Goal: Task Accomplishment & Management: Use online tool/utility

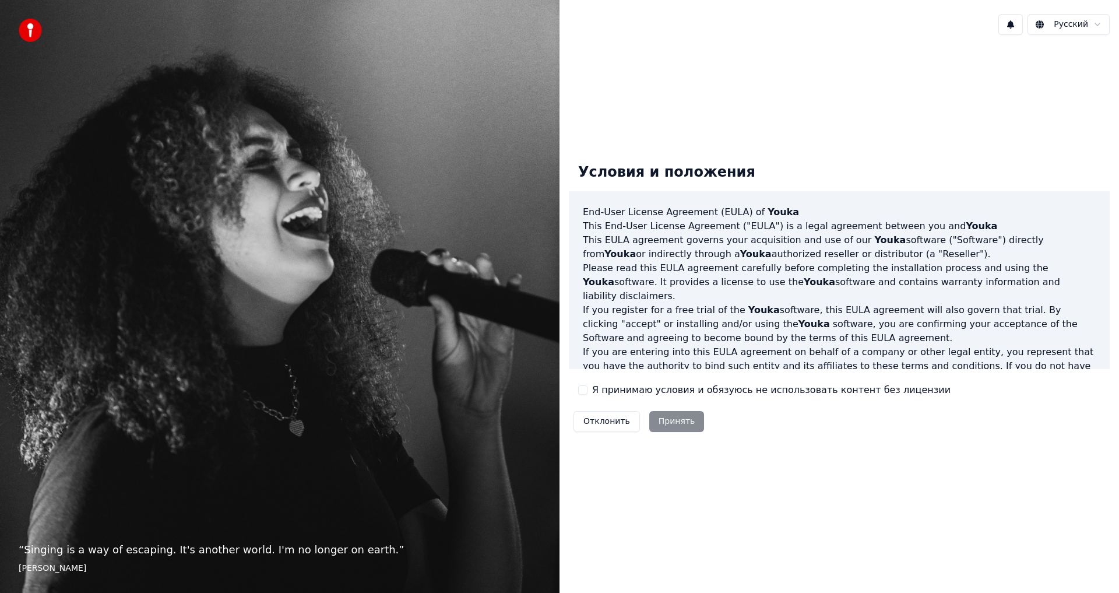
click at [584, 390] on button "Я принимаю условия и обязуюсь не использовать контент без лицензии" at bounding box center [582, 389] width 9 height 9
click at [677, 424] on button "Принять" at bounding box center [676, 421] width 55 height 21
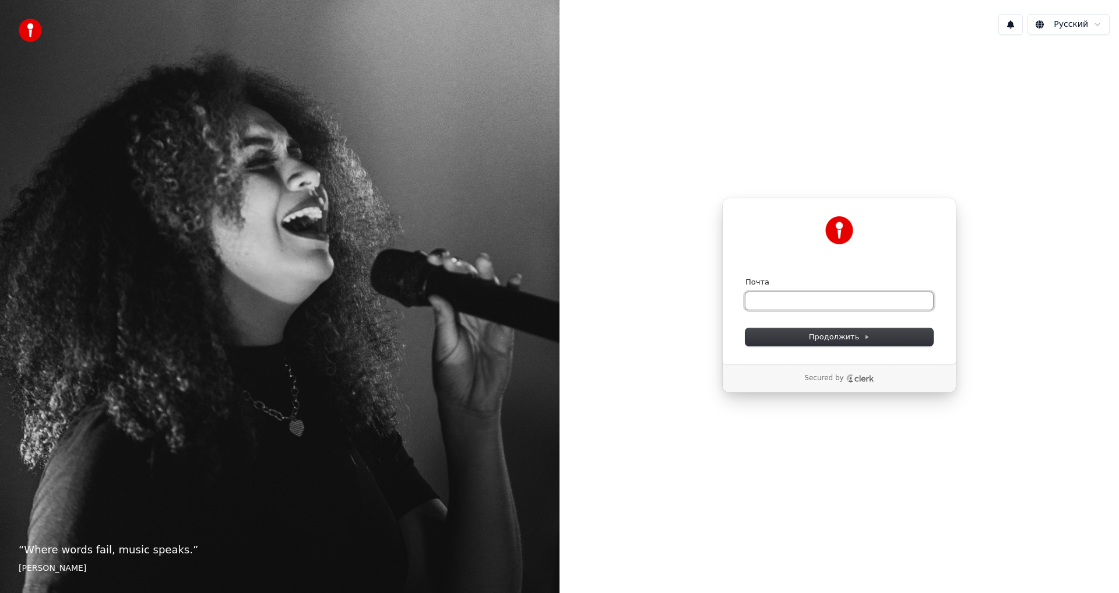
click at [755, 299] on input "Почта" at bounding box center [840, 300] width 188 height 17
click at [824, 338] on span "Продолжить" at bounding box center [839, 337] width 61 height 10
type input "**********"
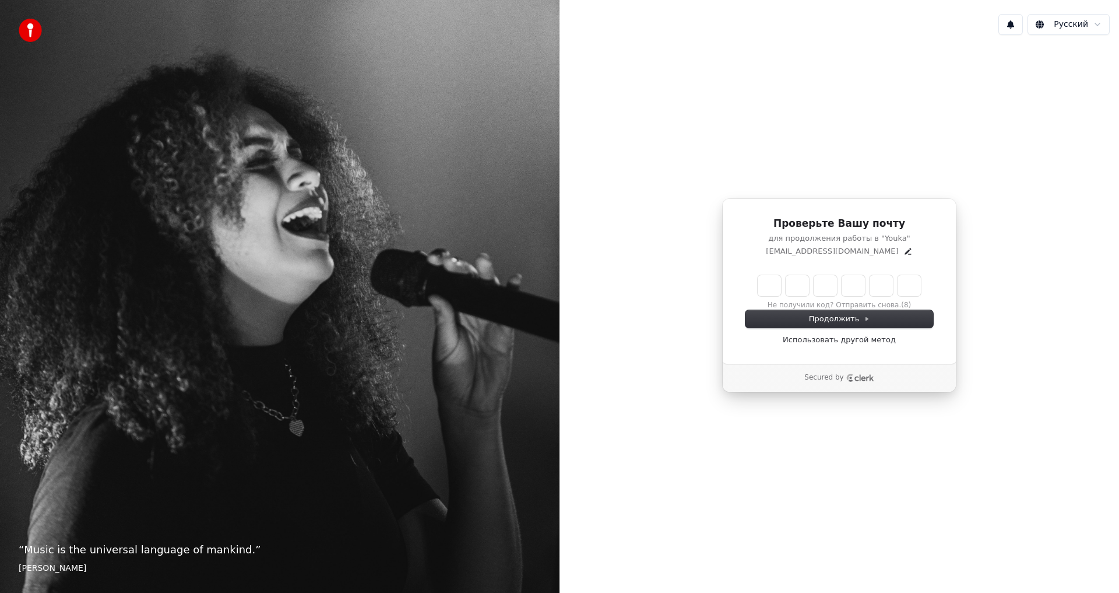
click at [769, 288] on input "Enter verification code" at bounding box center [839, 285] width 163 height 21
type input "******"
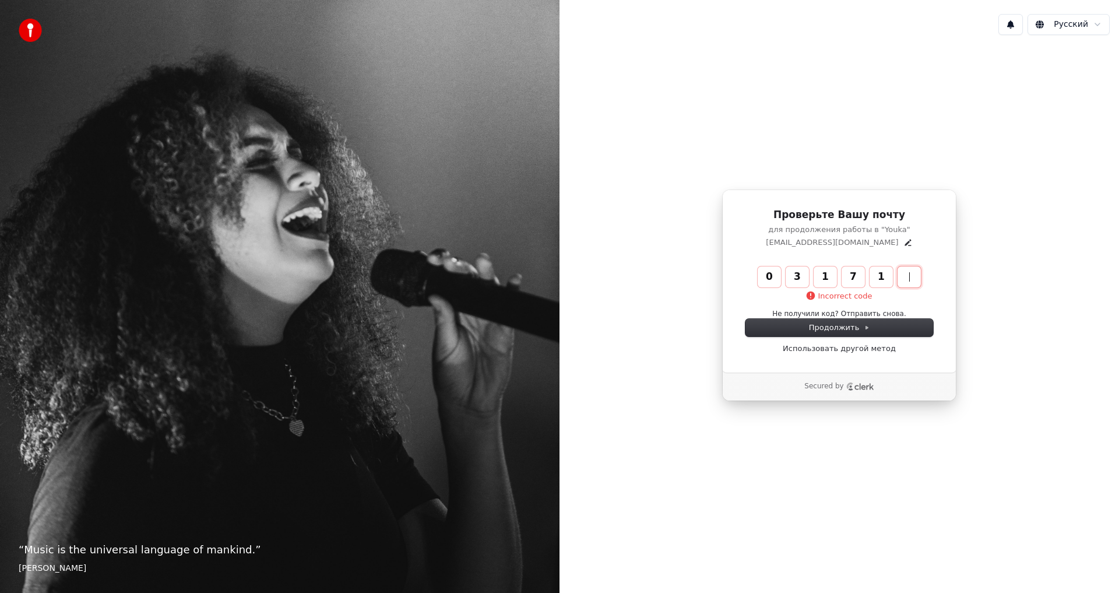
type input "******"
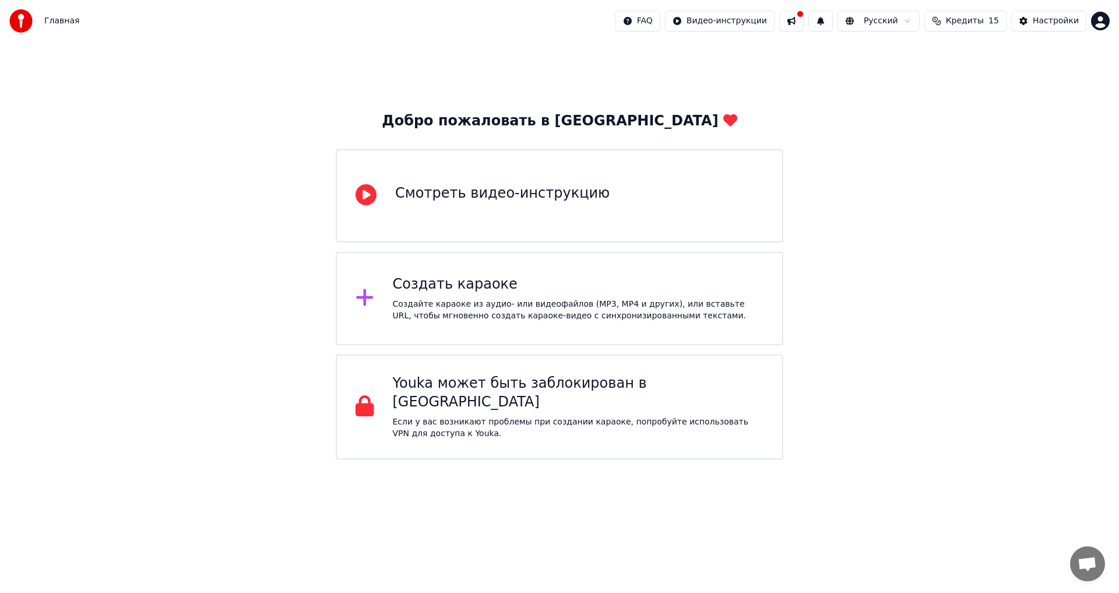
click at [424, 293] on div "Создать караоке" at bounding box center [578, 284] width 371 height 19
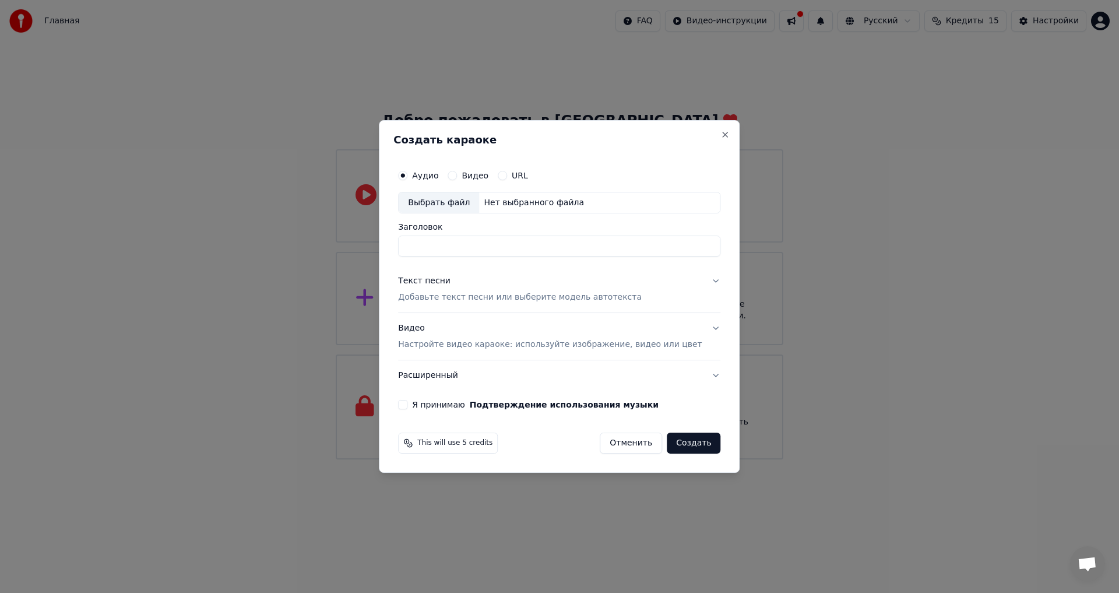
click at [502, 201] on div "Нет выбранного файла" at bounding box center [534, 203] width 110 height 12
type input "**********"
click at [698, 281] on button "Текст песни Добавьте текст песни или выберите модель автотекста" at bounding box center [559, 289] width 322 height 47
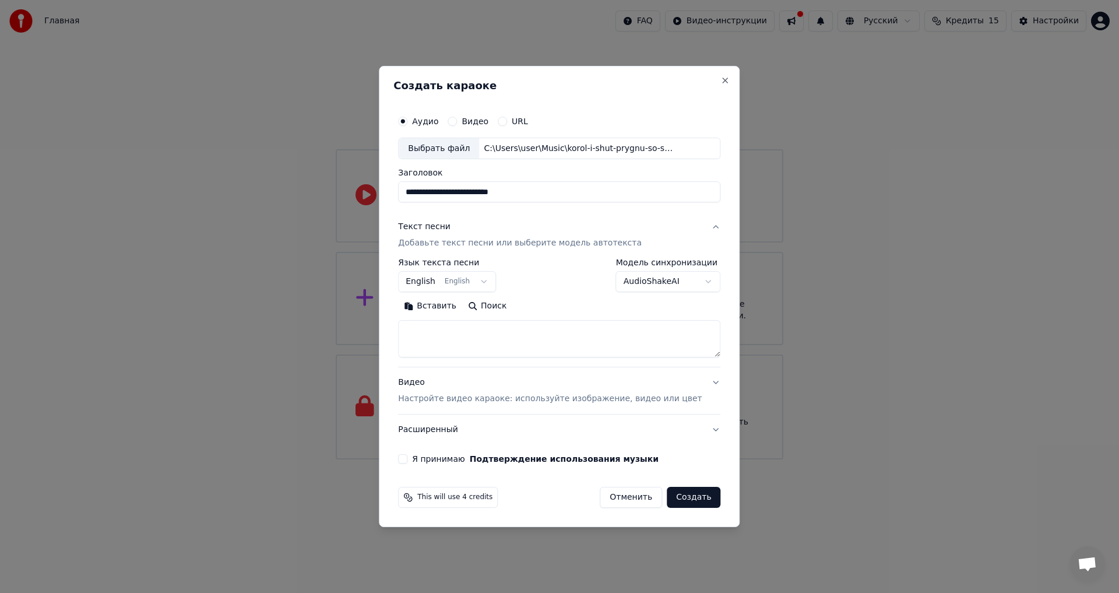
click at [449, 306] on button "Вставить" at bounding box center [430, 306] width 64 height 19
click at [700, 382] on button "Видео Настройте видео караоке: используйте изображение, видео или цвет" at bounding box center [559, 391] width 322 height 47
type textarea "**********"
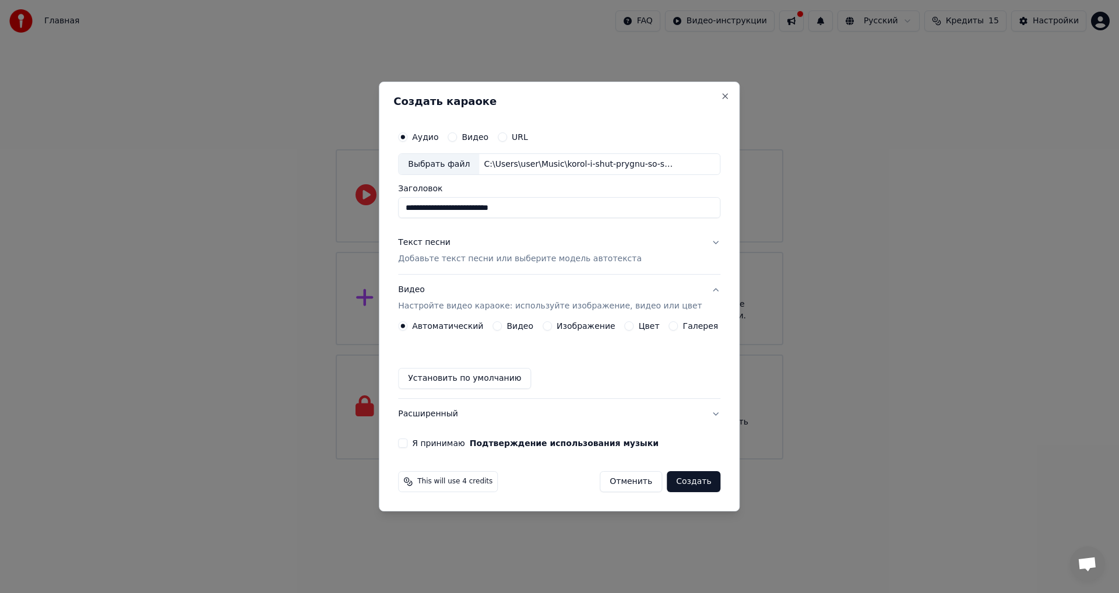
click at [494, 375] on button "Установить по умолчанию" at bounding box center [464, 378] width 133 height 21
click at [408, 443] on button "Я принимаю Подтверждение использования музыки" at bounding box center [402, 442] width 9 height 9
click at [706, 241] on button "Текст песни Добавьте текст песни или выберите модель автотекста" at bounding box center [559, 251] width 322 height 47
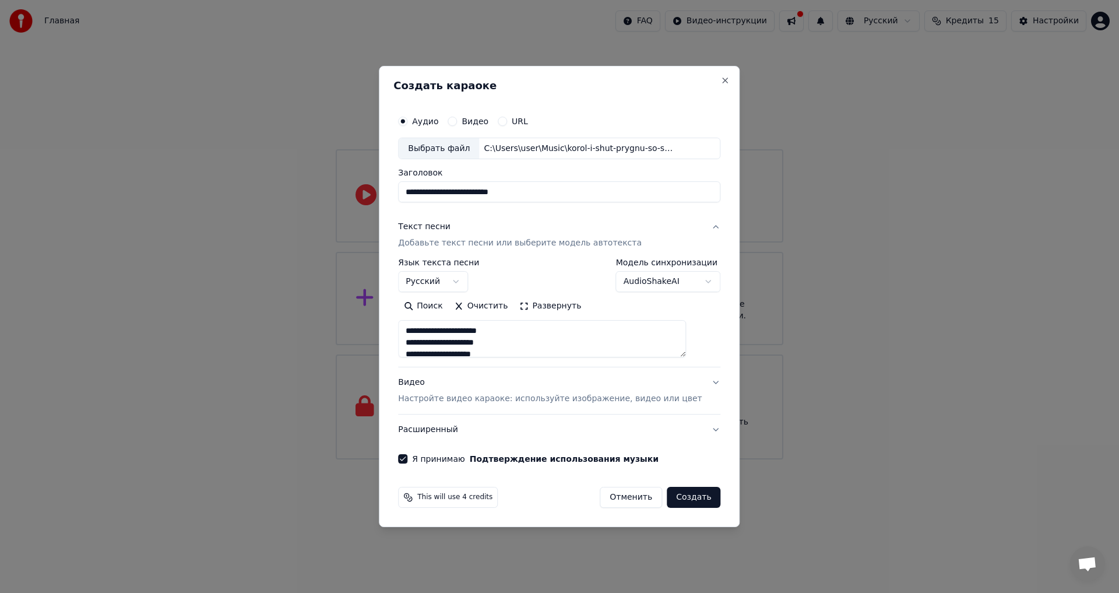
click at [684, 496] on button "Создать" at bounding box center [694, 497] width 54 height 21
type textarea "**********"
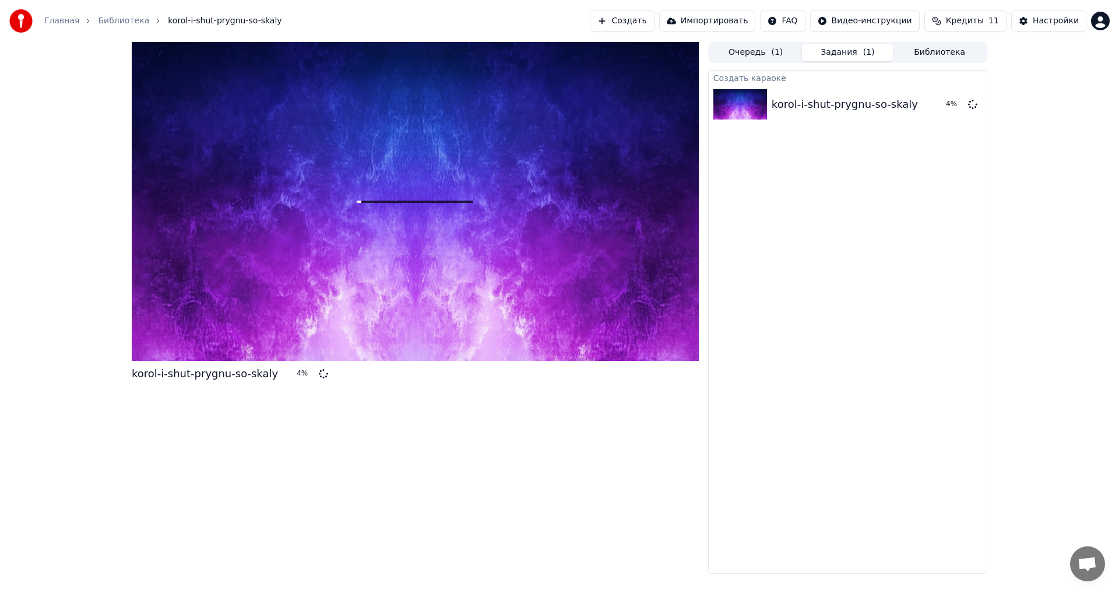
click at [984, 21] on span "Кредиты" at bounding box center [965, 21] width 38 height 12
click at [1103, 21] on html "Главная Библиотека [PERSON_NAME]-i-shut-prygnu-so-skaly Создать Импортировать F…" at bounding box center [559, 296] width 1119 height 593
click at [1023, 69] on span "Оплата" at bounding box center [1021, 75] width 31 height 12
click at [292, 374] on icon at bounding box center [296, 372] width 9 height 9
click at [414, 203] on icon at bounding box center [414, 201] width 37 height 37
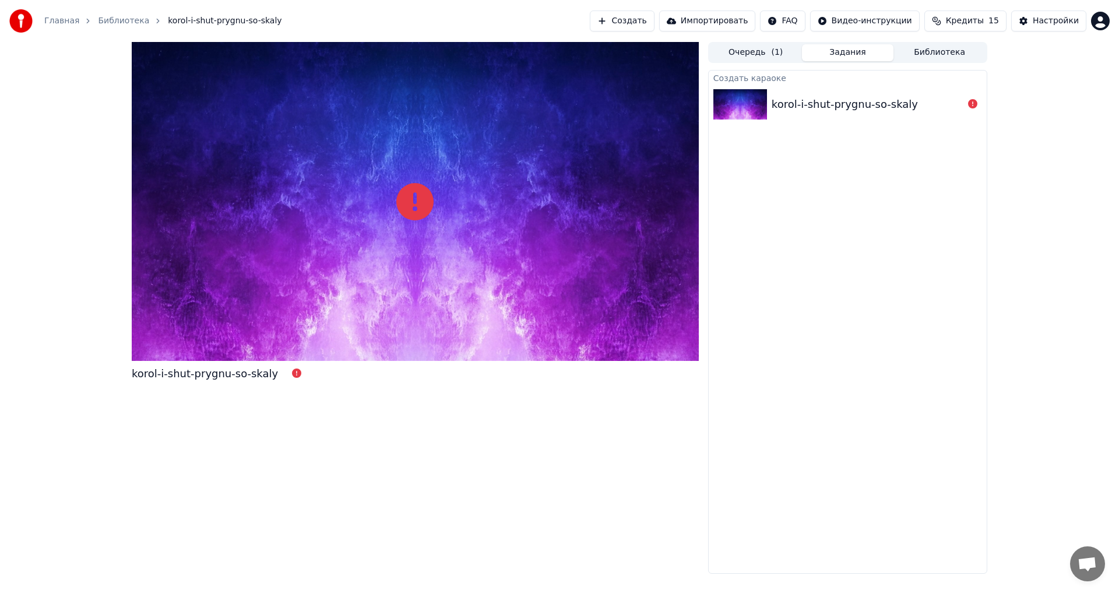
click at [745, 108] on img at bounding box center [741, 104] width 54 height 30
click at [765, 53] on button "Очередь ( 1 )" at bounding box center [756, 52] width 92 height 17
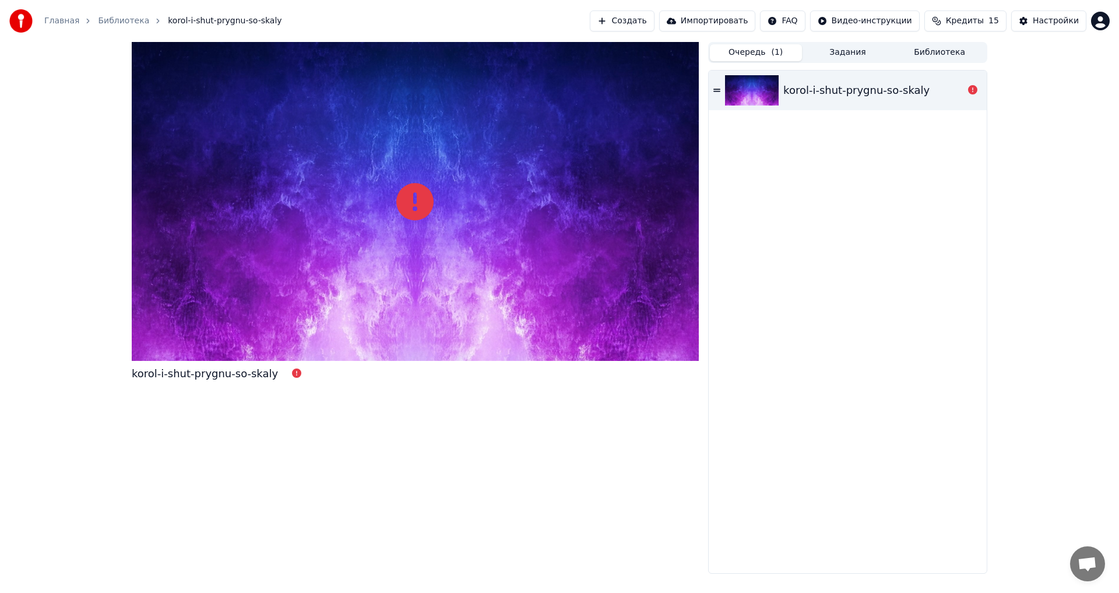
click at [719, 91] on icon at bounding box center [717, 90] width 7 height 3
click at [716, 90] on icon at bounding box center [717, 90] width 7 height 8
click at [786, 87] on div "korol-i-shut-prygnu-so-skaly" at bounding box center [857, 90] width 146 height 16
click at [841, 51] on button "Задания" at bounding box center [848, 52] width 92 height 17
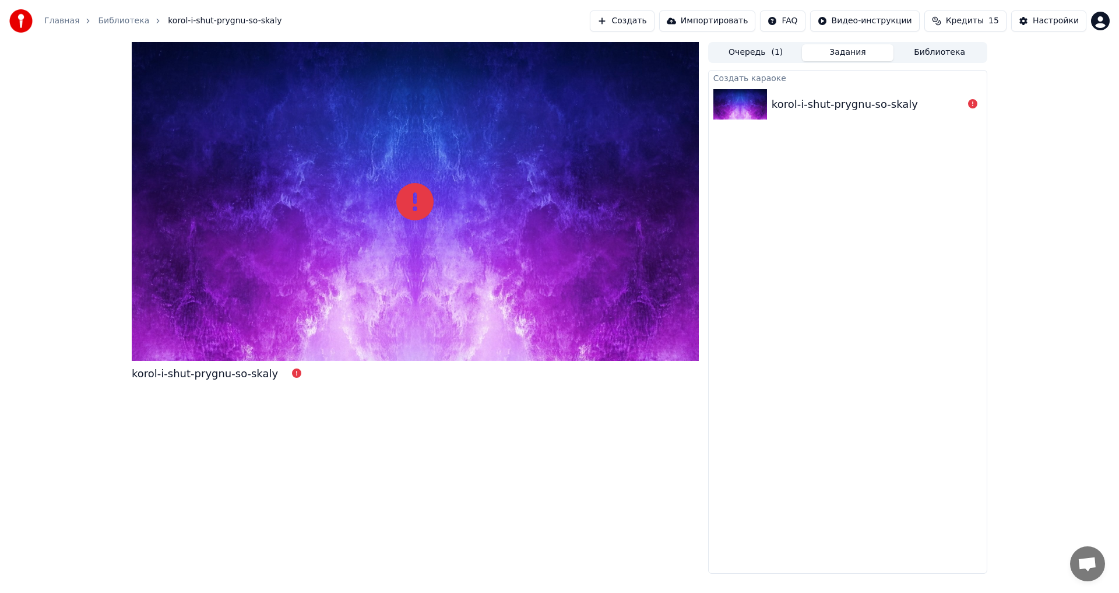
click at [929, 51] on button "Библиотека" at bounding box center [940, 52] width 92 height 17
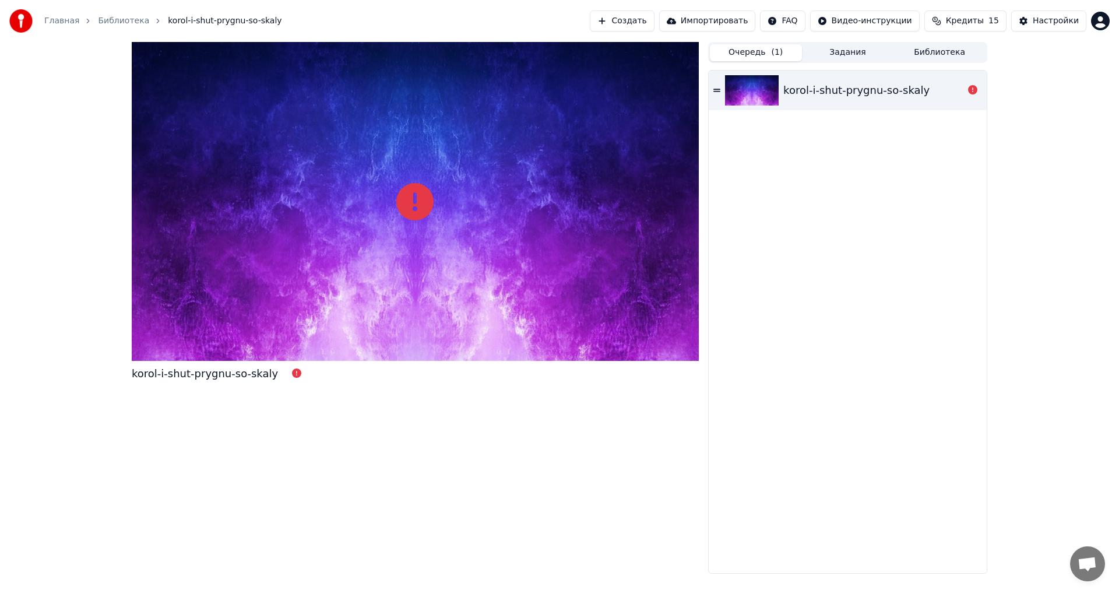
click at [753, 50] on button "Очередь ( 1 )" at bounding box center [756, 52] width 92 height 17
click at [1049, 20] on div "Настройки" at bounding box center [1056, 21] width 46 height 12
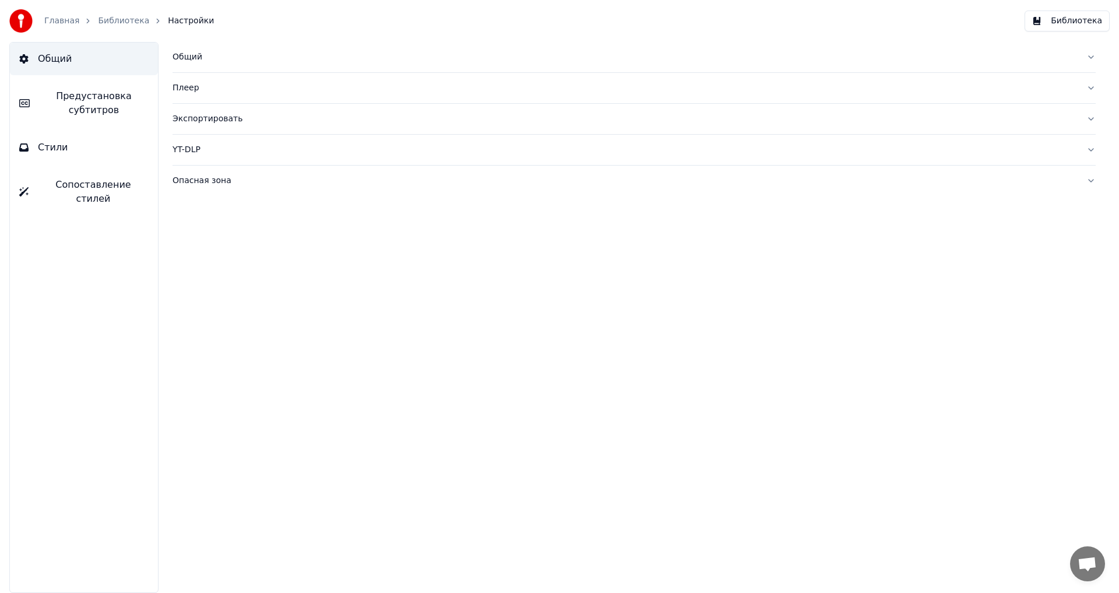
click at [57, 21] on link "Главная" at bounding box center [61, 21] width 35 height 12
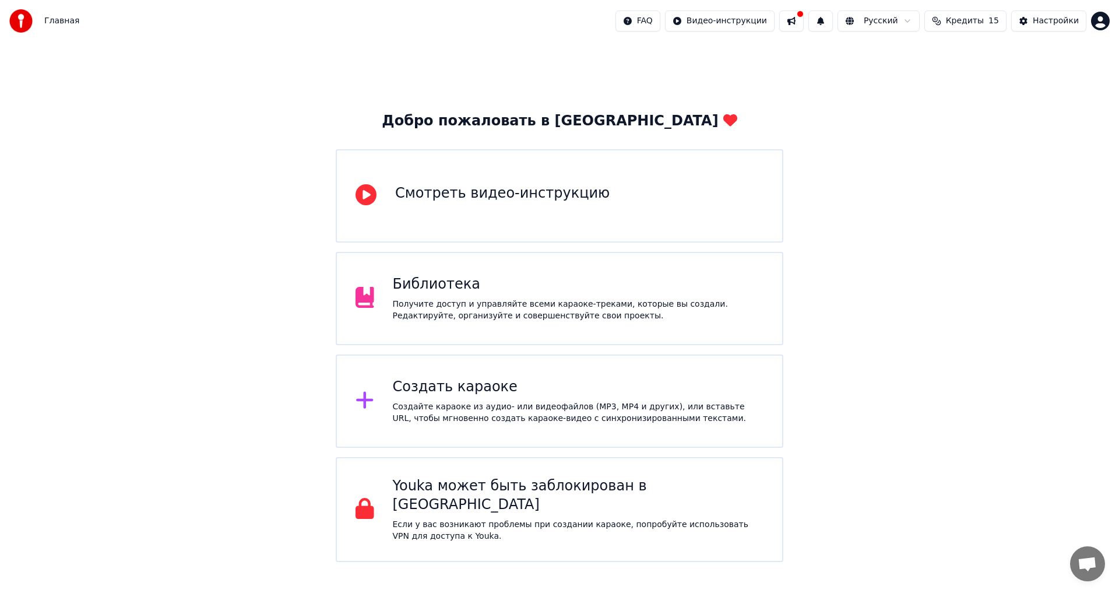
click at [440, 394] on div "Создать караоке" at bounding box center [578, 387] width 371 height 19
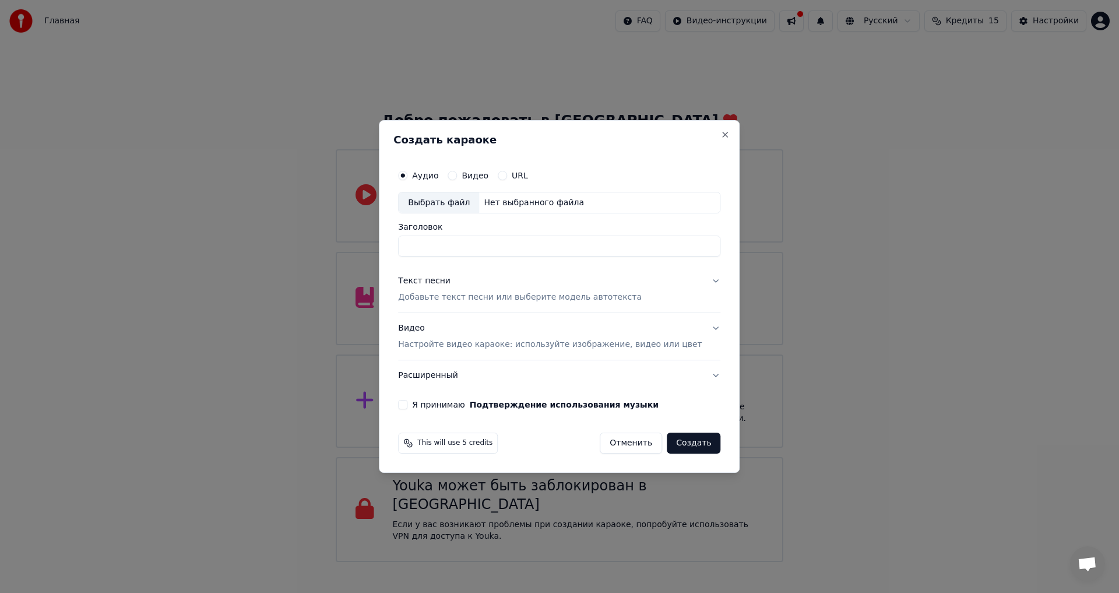
click at [532, 203] on div "Нет выбранного файла" at bounding box center [534, 203] width 110 height 12
type input "**********"
click at [698, 282] on button "Текст песни Добавьте текст песни или выберите модель автотекста" at bounding box center [559, 289] width 322 height 47
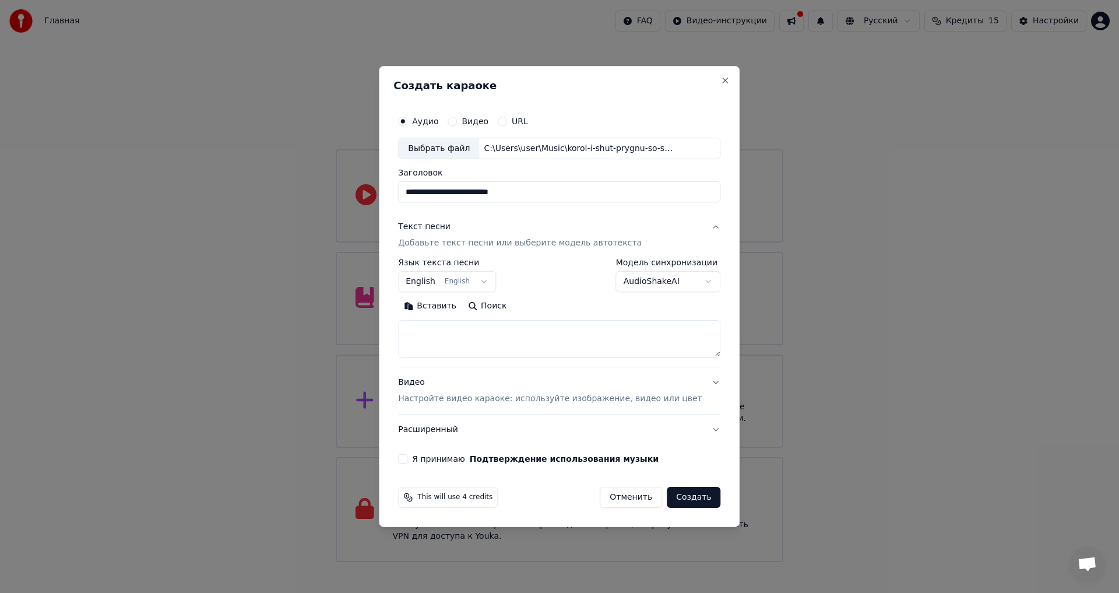
click at [436, 308] on button "Вставить" at bounding box center [430, 306] width 64 height 19
click at [699, 381] on button "Видео Настройте видео караоке: используйте изображение, видео или цвет" at bounding box center [559, 391] width 322 height 47
type textarea "**********"
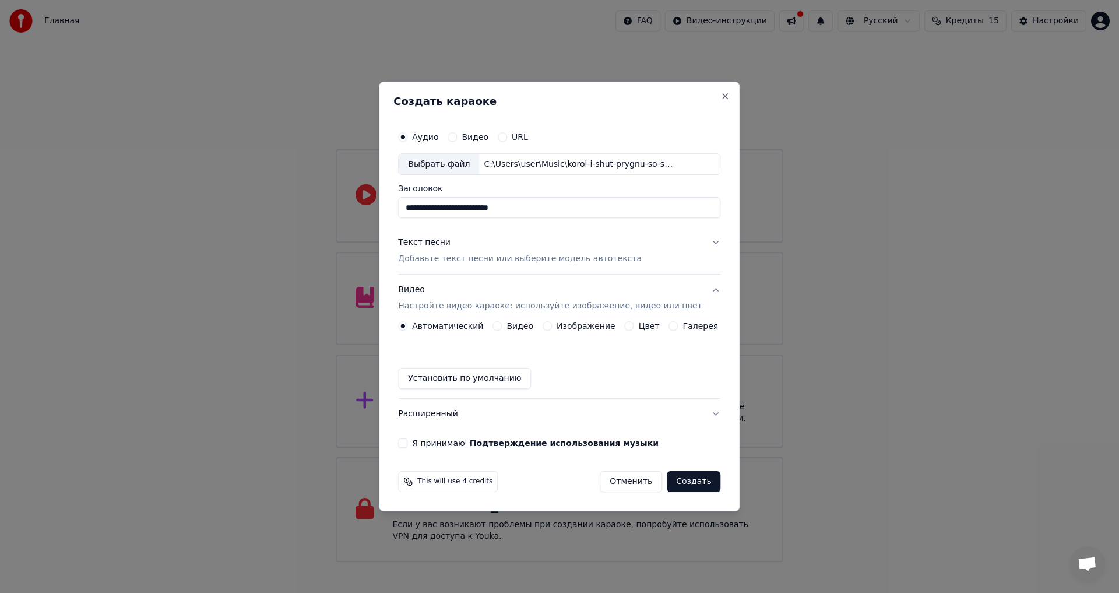
click at [502, 325] on button "Видео" at bounding box center [497, 325] width 9 height 9
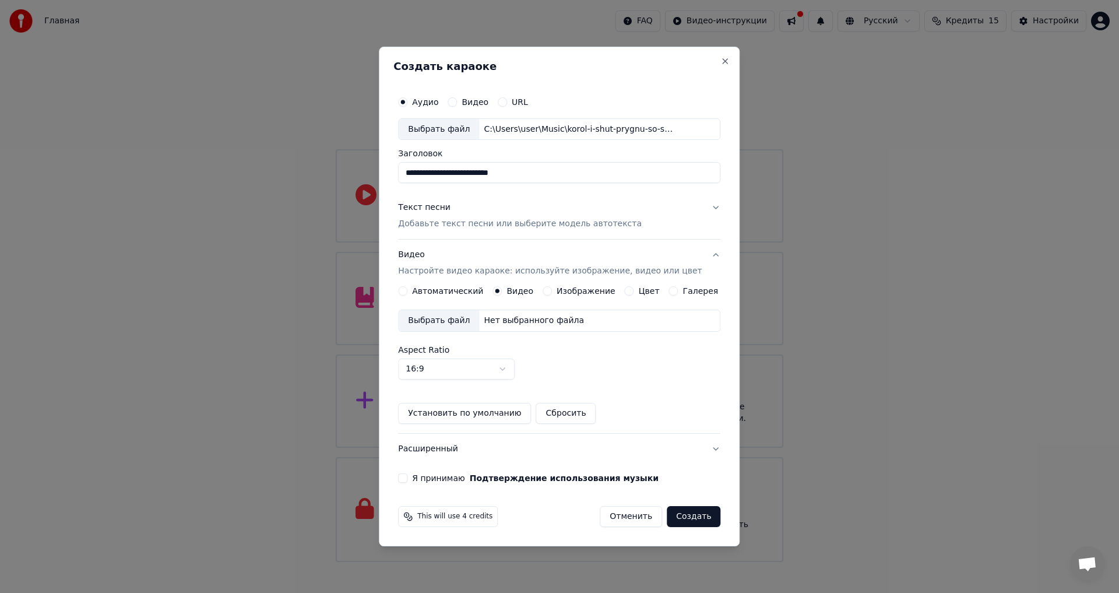
click at [552, 292] on button "Изображение" at bounding box center [547, 290] width 9 height 9
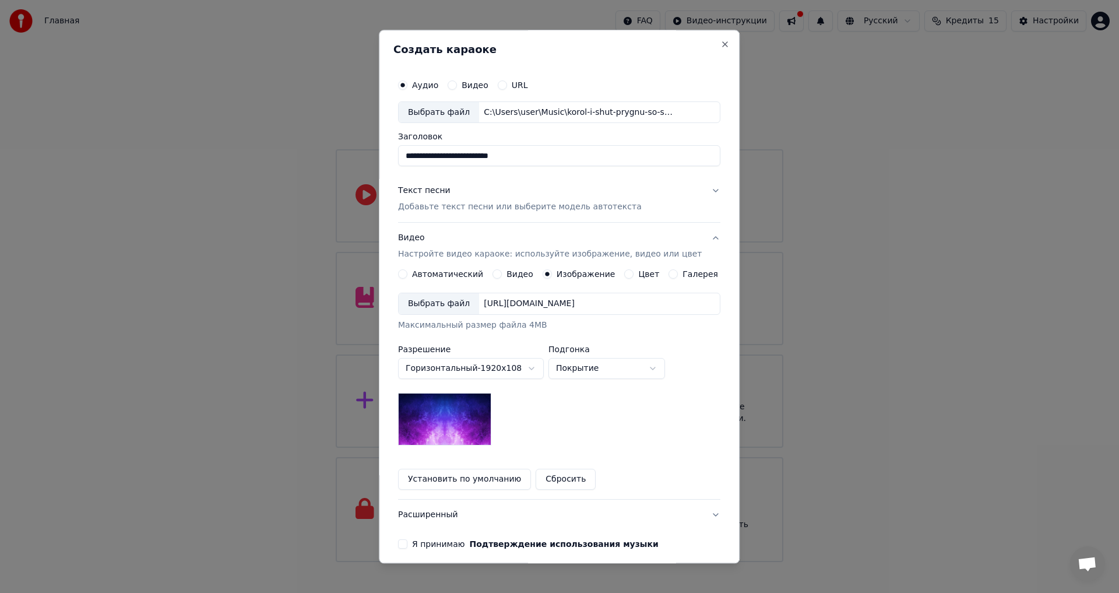
click at [494, 305] on div "[URL][DOMAIN_NAME]" at bounding box center [529, 304] width 100 height 12
click at [499, 302] on div "[URL][DOMAIN_NAME]" at bounding box center [529, 304] width 100 height 12
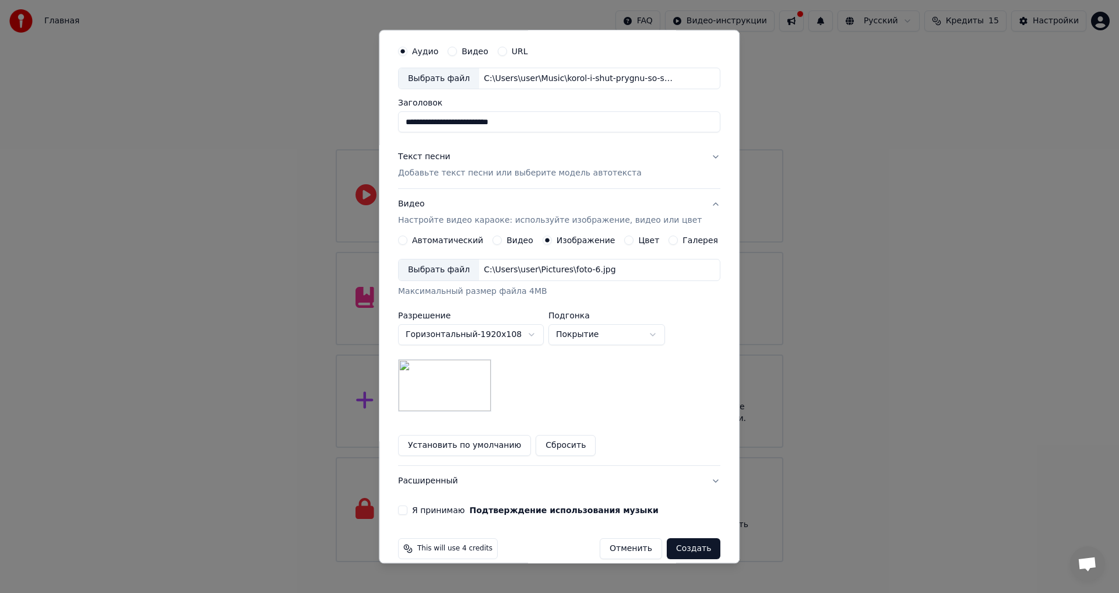
scroll to position [49, 0]
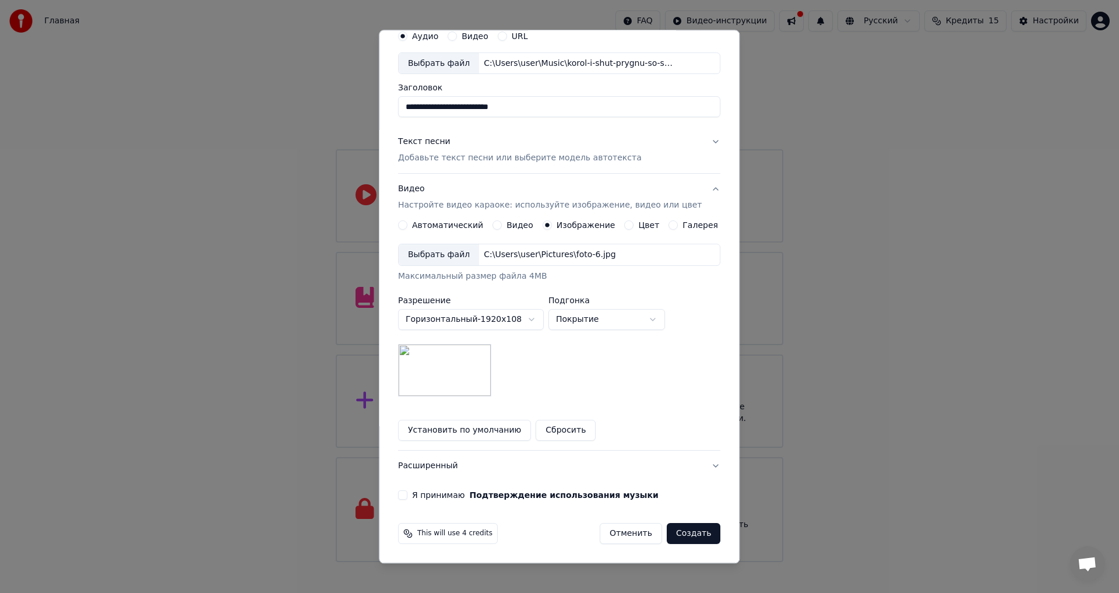
click at [679, 538] on button "Создать" at bounding box center [694, 534] width 54 height 21
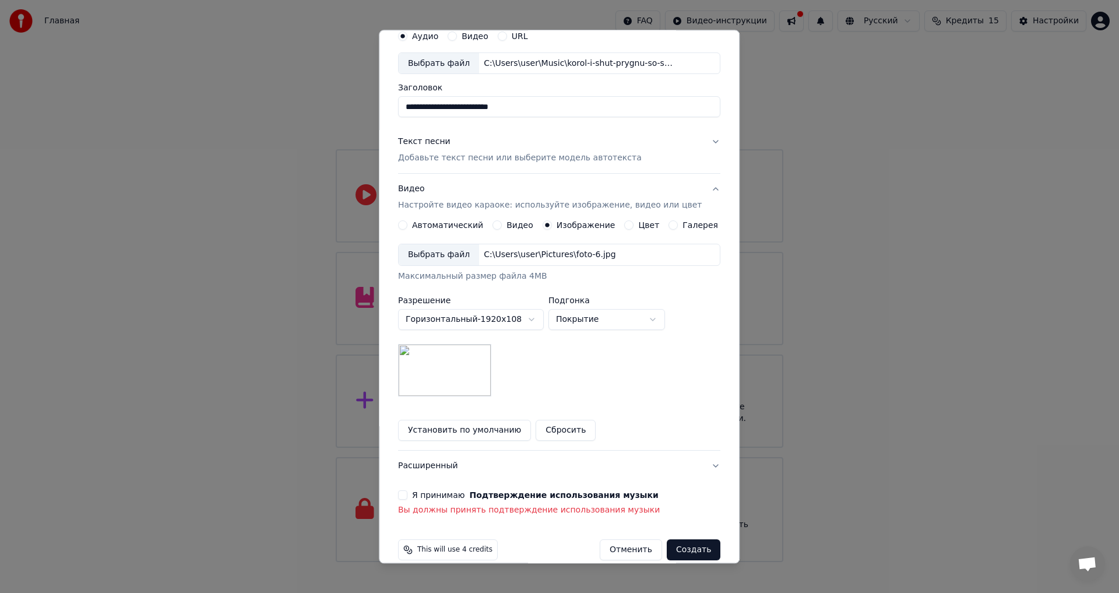
click at [408, 494] on button "Я принимаю Подтверждение использования музыки" at bounding box center [402, 495] width 9 height 9
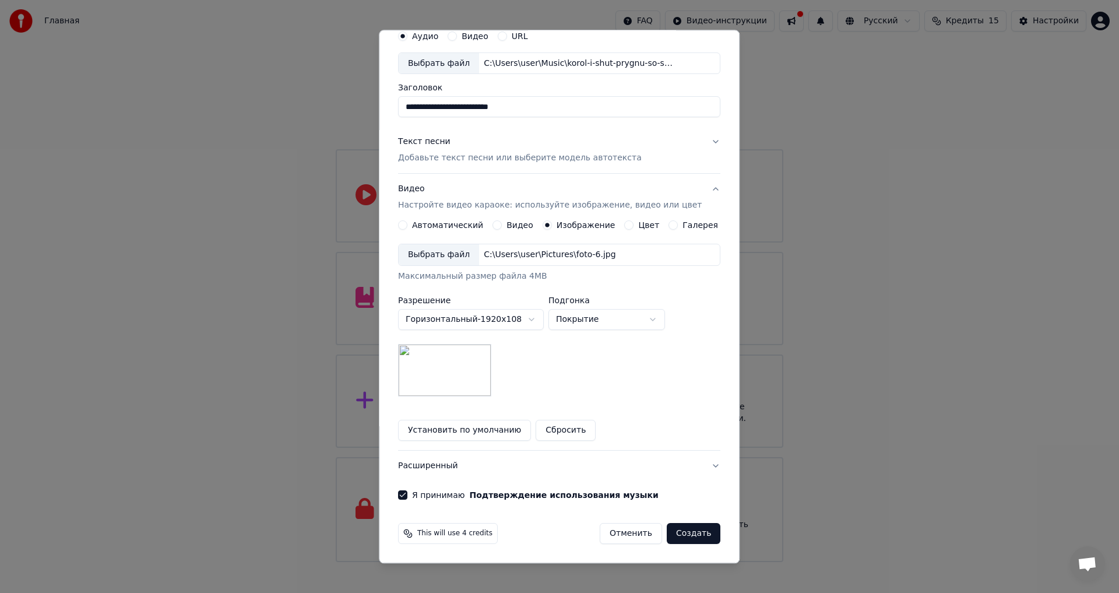
click at [679, 532] on button "Создать" at bounding box center [694, 534] width 54 height 21
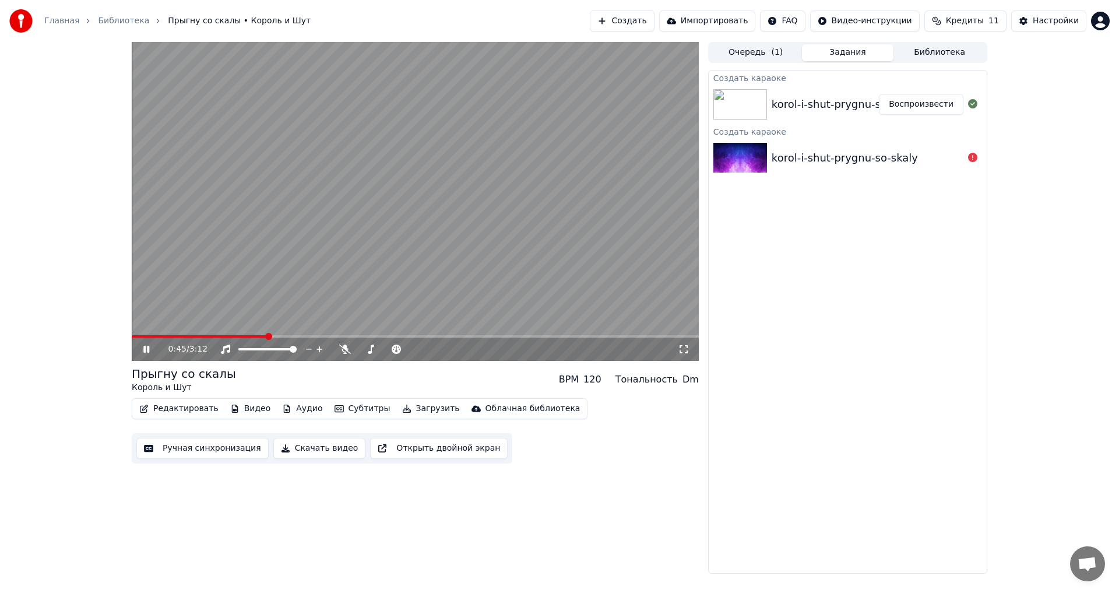
click at [145, 348] on icon at bounding box center [146, 349] width 6 height 7
click at [806, 105] on div "korol-i-shut-prygnu-so-skaly" at bounding box center [845, 104] width 146 height 16
click at [175, 408] on button "Редактировать" at bounding box center [179, 409] width 89 height 16
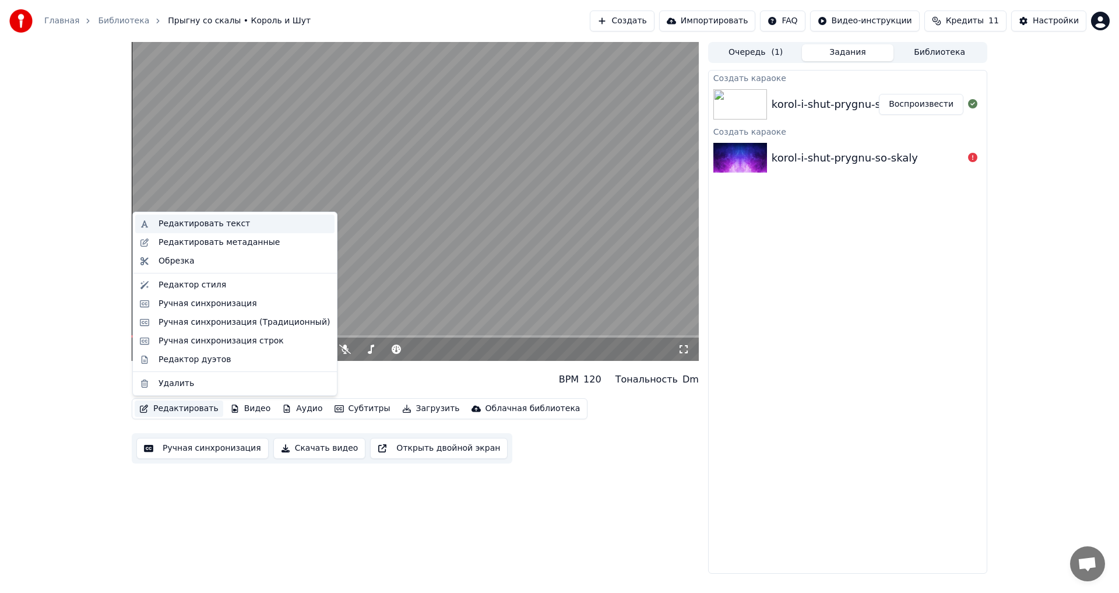
click at [196, 220] on div "Редактировать текст" at bounding box center [205, 224] width 92 height 12
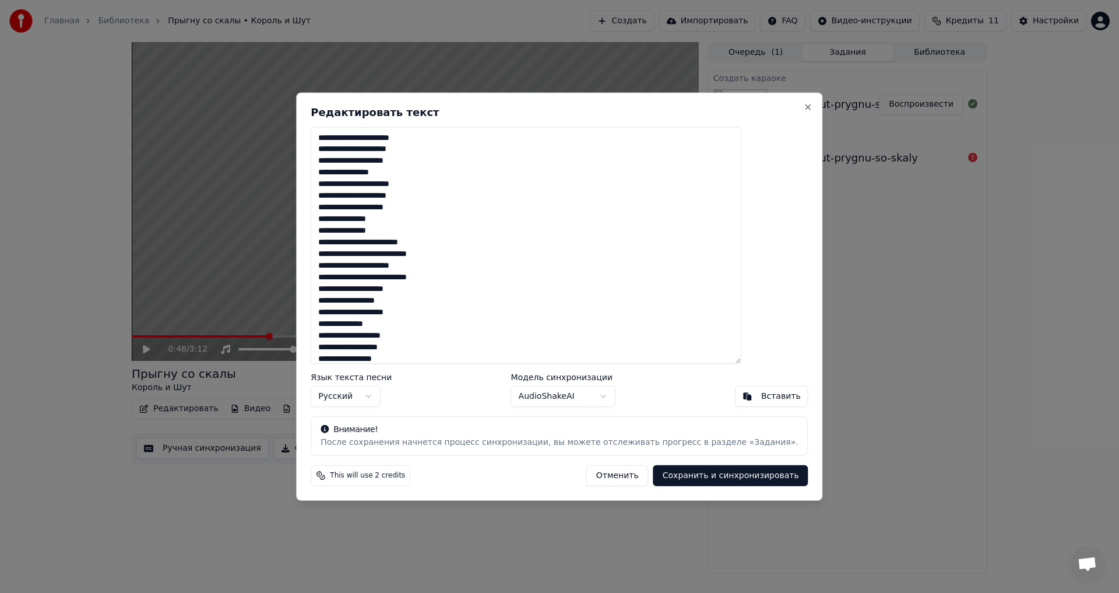
scroll to position [251, 0]
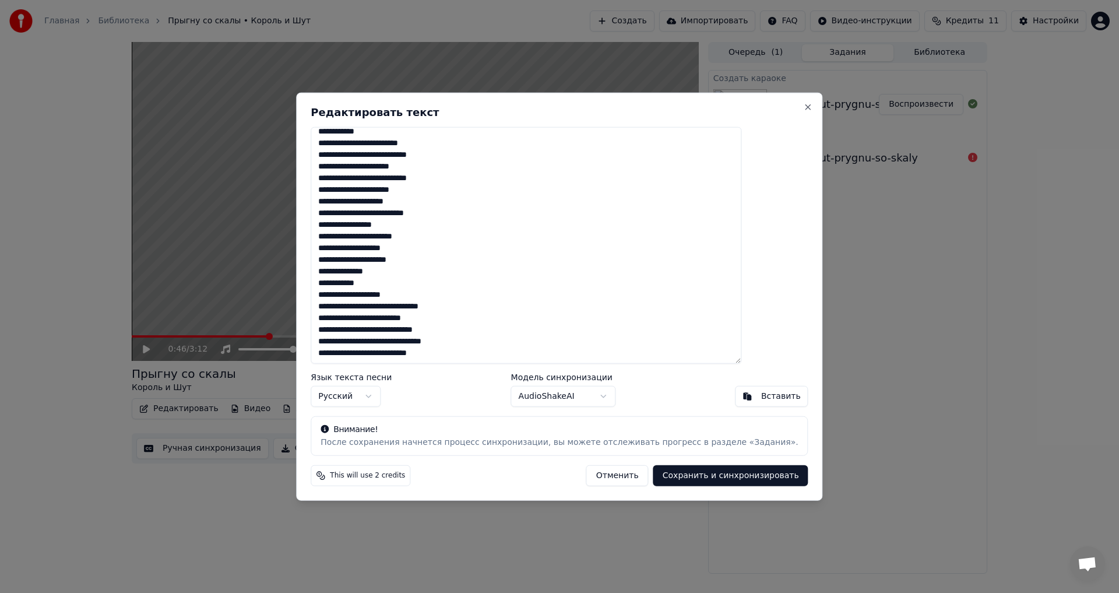
click at [479, 354] on textarea "**********" at bounding box center [526, 245] width 431 height 237
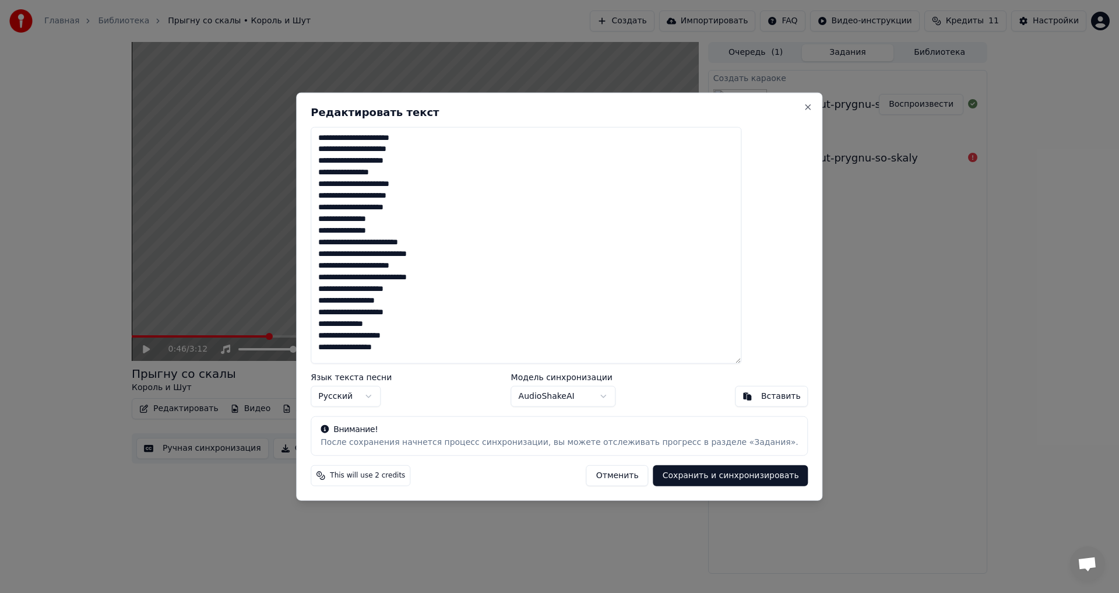
scroll to position [0, 0]
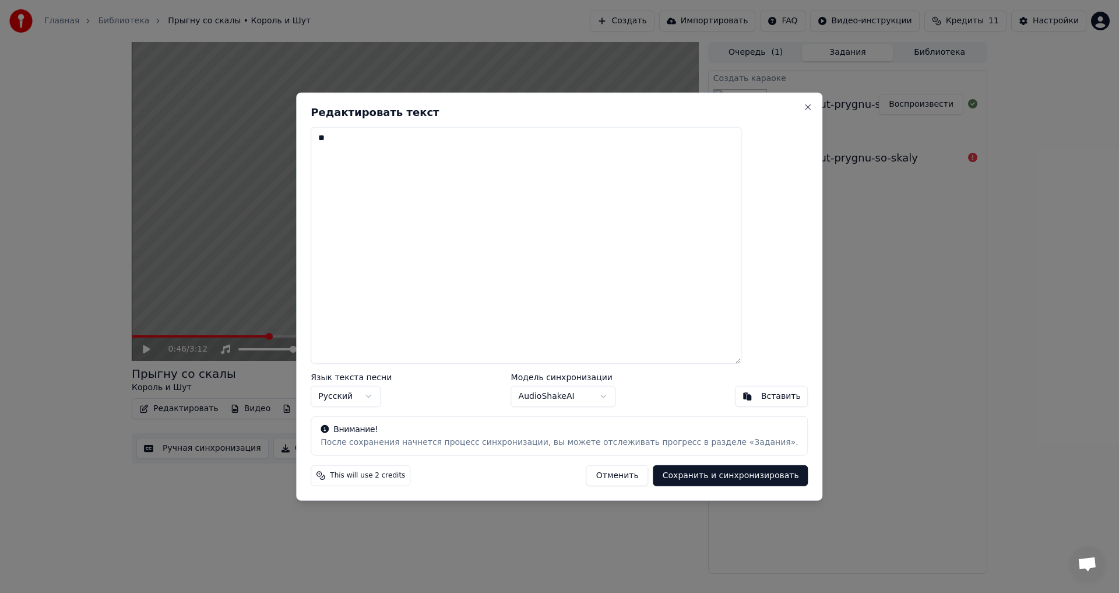
type textarea "*"
click at [735, 397] on button "Вставить" at bounding box center [771, 396] width 73 height 21
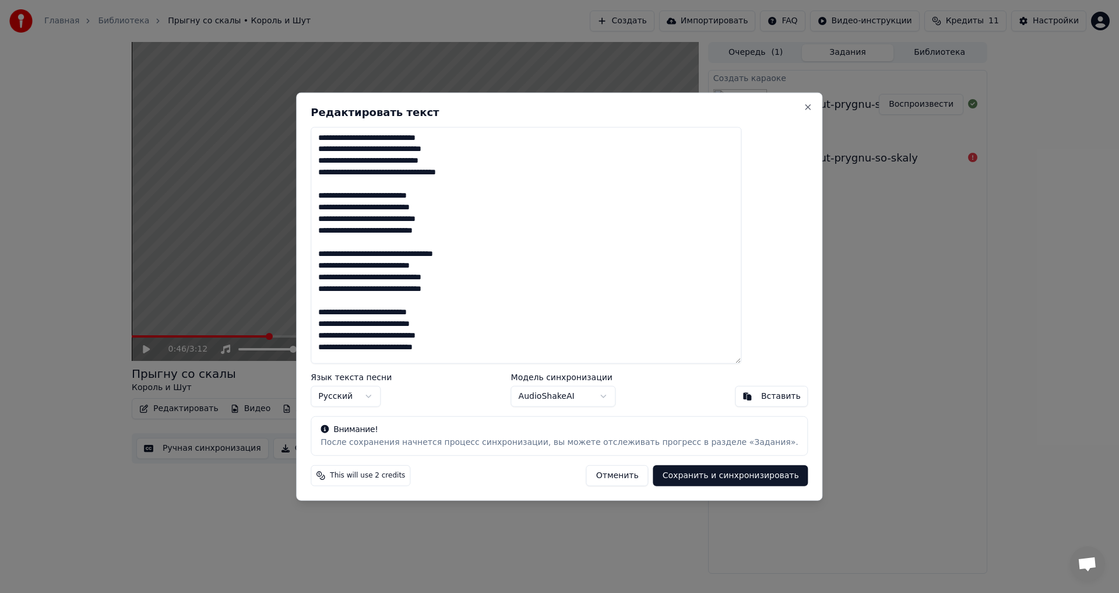
click at [690, 475] on button "Сохранить и синхронизировать" at bounding box center [731, 475] width 155 height 21
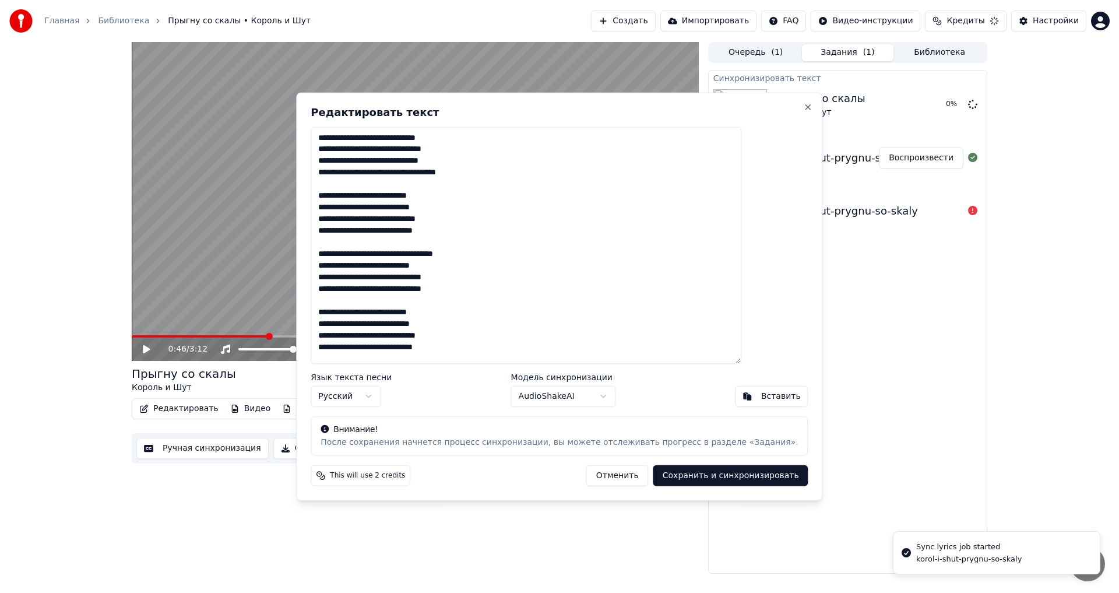
type textarea "**********"
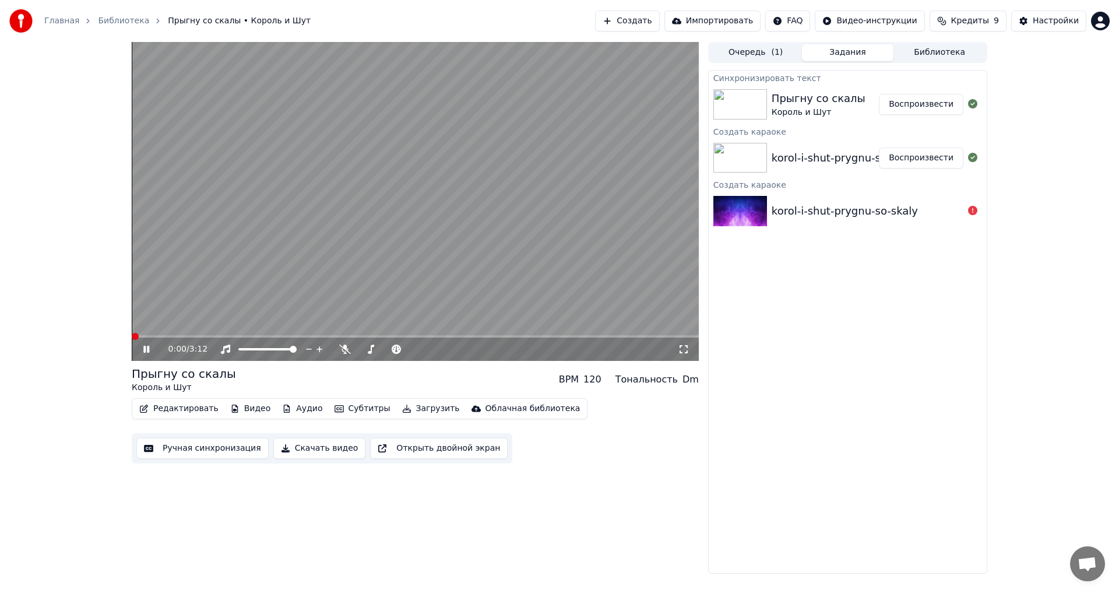
click at [132, 340] on span at bounding box center [135, 336] width 7 height 7
click at [150, 349] on icon at bounding box center [154, 349] width 27 height 9
click at [824, 157] on div "korol-i-shut-prygnu-so-skaly" at bounding box center [845, 158] width 146 height 16
click at [927, 159] on button "Воспроизвести" at bounding box center [921, 158] width 85 height 21
click at [778, 213] on div "korol-i-shut-prygnu-so-skaly" at bounding box center [845, 211] width 146 height 16
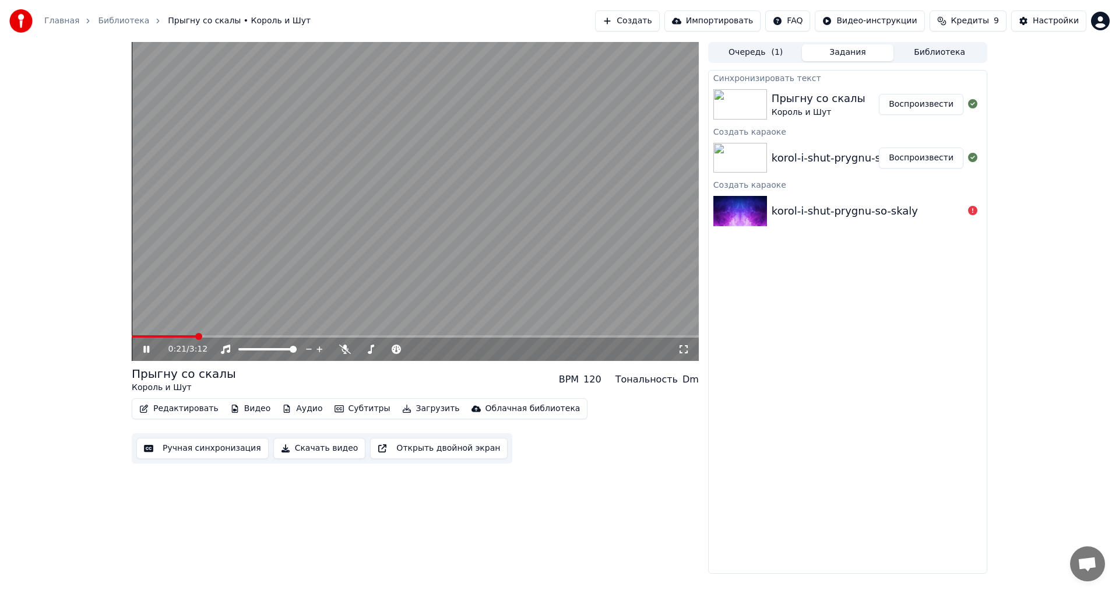
click at [148, 351] on icon at bounding box center [146, 349] width 6 height 7
click at [1104, 21] on html "Главная Библиотека Прыгну со скалы • Король и Шут Создать Импортировать FAQ Вид…" at bounding box center [559, 296] width 1119 height 593
click at [1019, 69] on span "Оплата" at bounding box center [1021, 75] width 31 height 12
click at [978, 18] on span "Кредиты" at bounding box center [970, 21] width 38 height 12
click at [979, 108] on button "Обновить" at bounding box center [975, 107] width 71 height 21
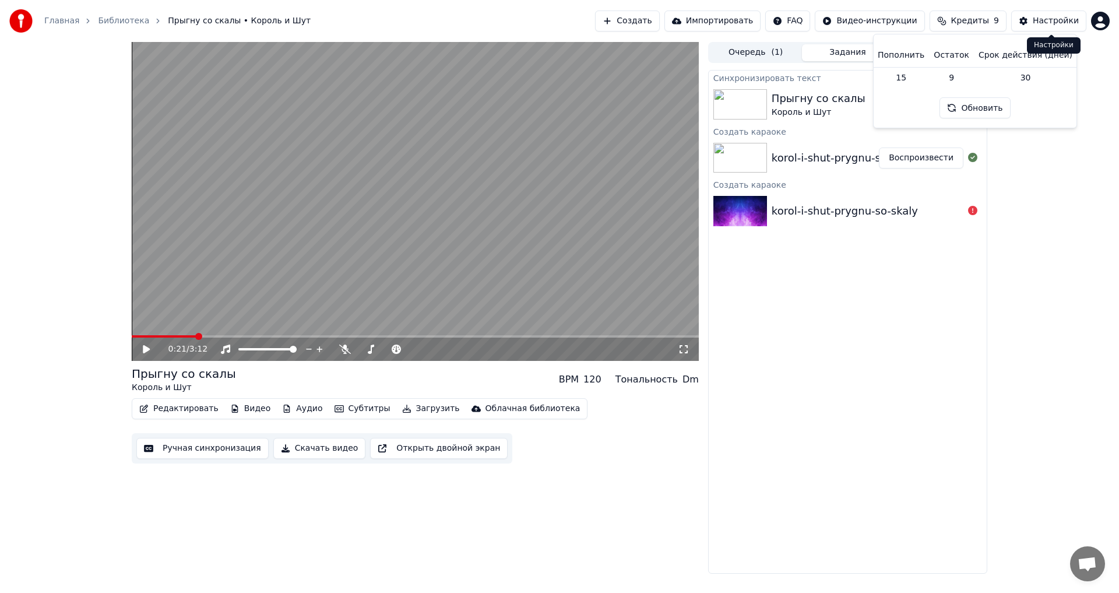
click at [1049, 20] on div "Настройки" at bounding box center [1056, 21] width 46 height 12
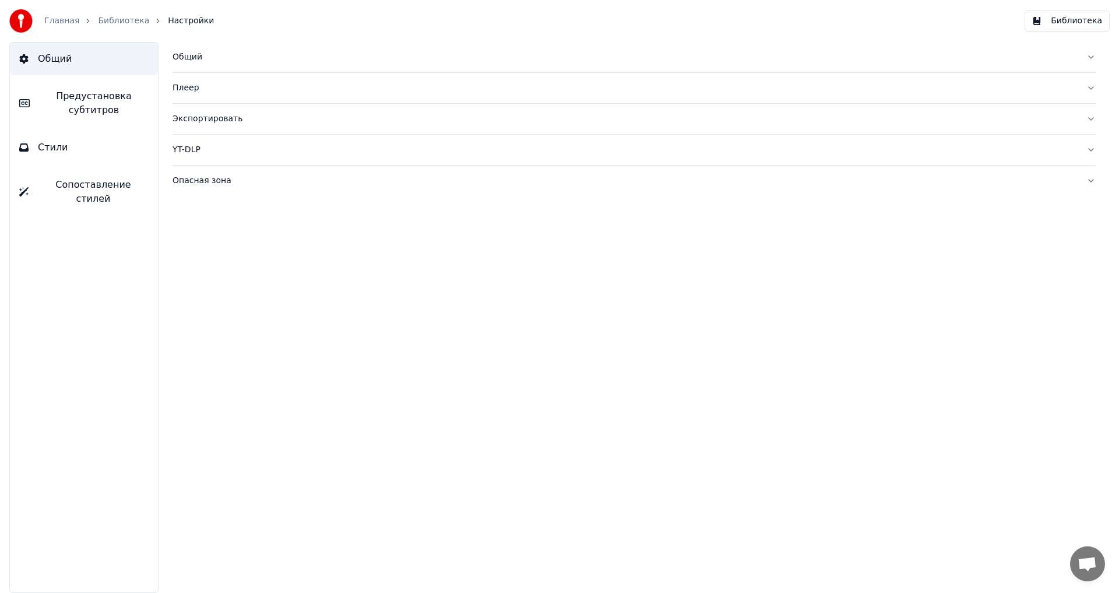
click at [113, 20] on link "Библиотека" at bounding box center [123, 21] width 51 height 12
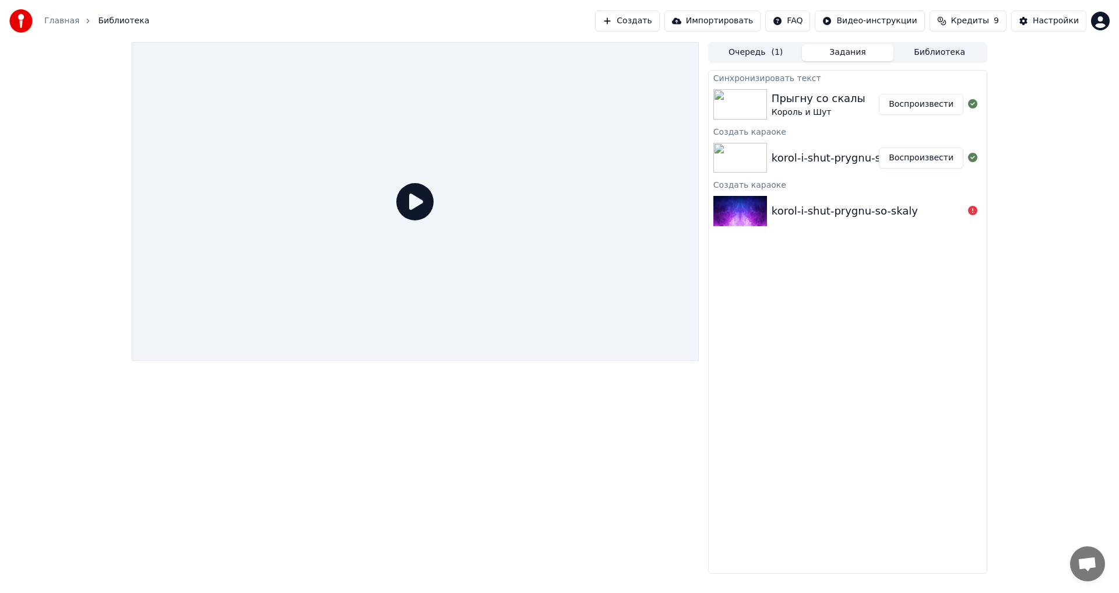
click at [750, 94] on img at bounding box center [741, 104] width 54 height 30
click at [914, 105] on button "Воспроизвести" at bounding box center [921, 104] width 85 height 21
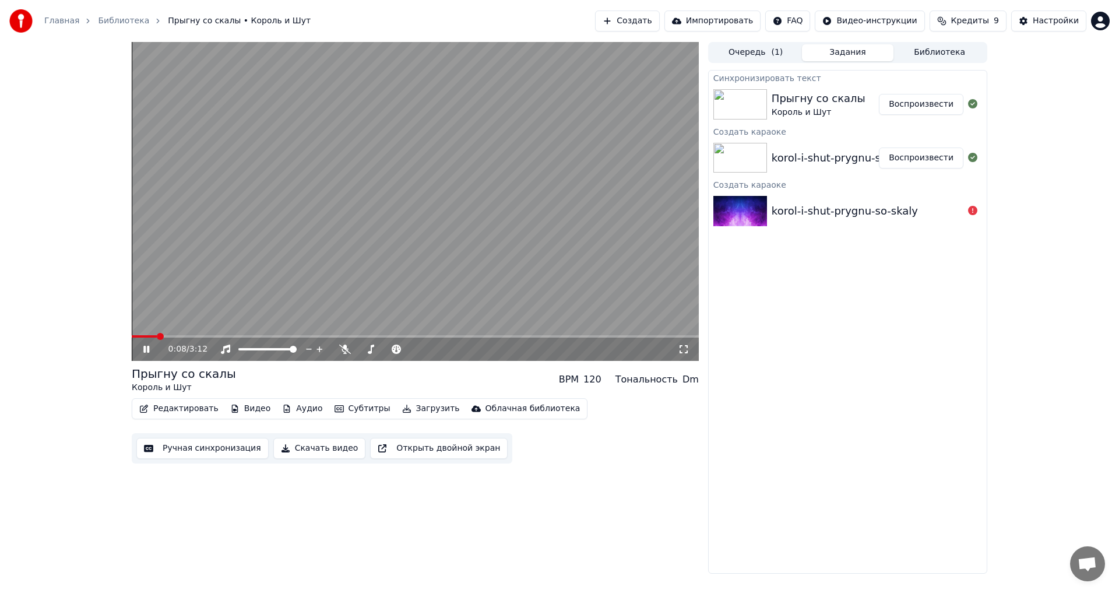
click at [831, 157] on div "korol-i-shut-prygnu-so-skaly" at bounding box center [845, 158] width 146 height 16
click at [922, 156] on button "Воспроизвести" at bounding box center [921, 158] width 85 height 21
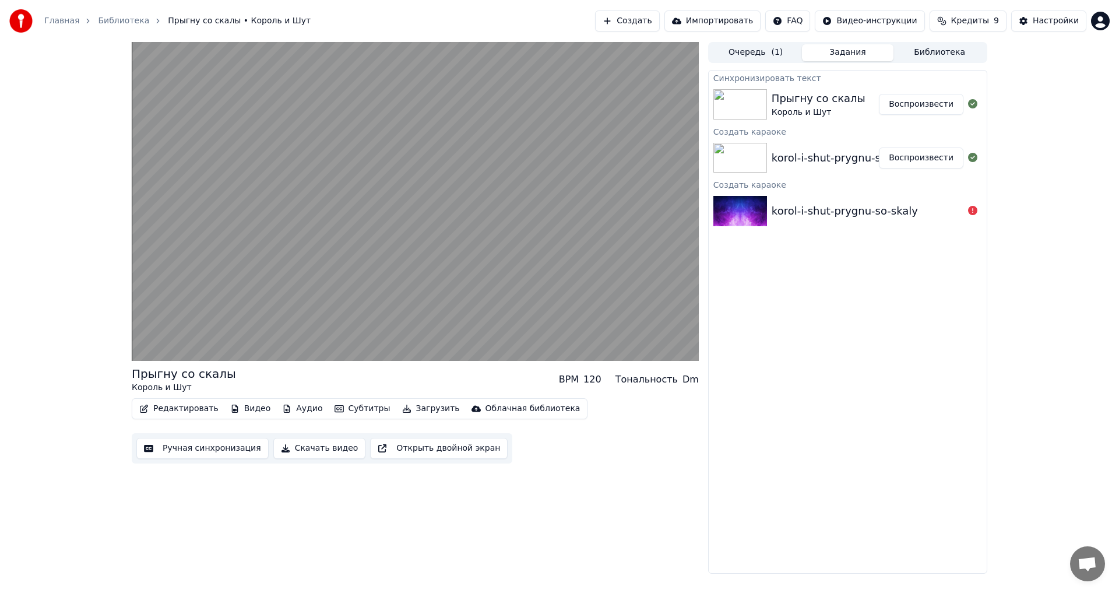
click at [307, 447] on button "Скачать видео" at bounding box center [319, 448] width 93 height 21
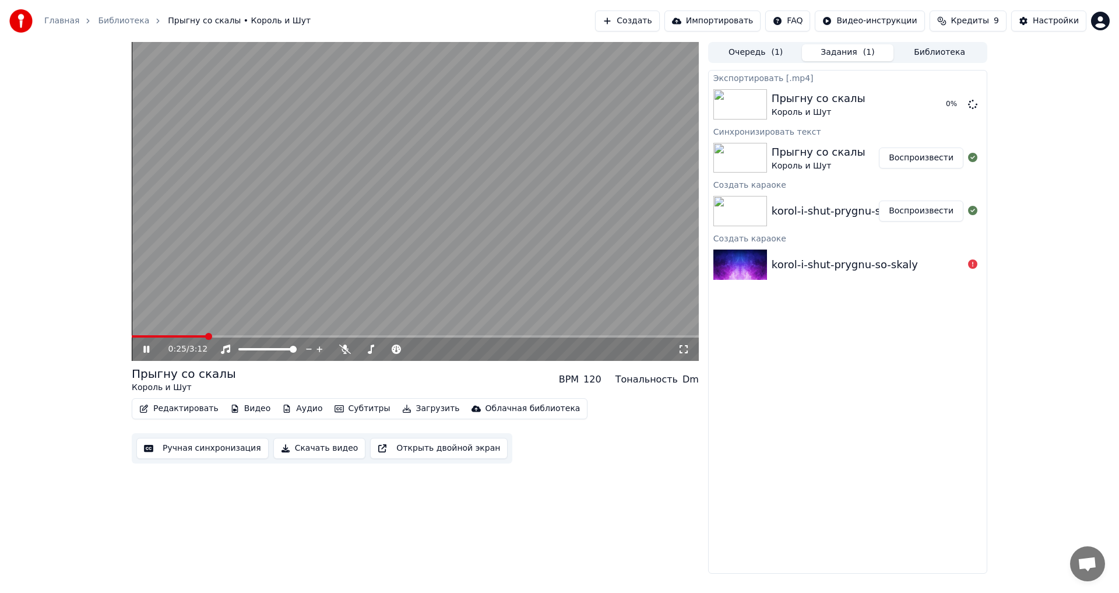
click at [145, 348] on icon at bounding box center [146, 349] width 6 height 7
click at [561, 489] on div "0:25 / 3:12 Прыгну со скалы Король и Шут BPM 120 Тональность Dm Редактировать В…" at bounding box center [415, 308] width 567 height 532
click at [657, 19] on button "Создать" at bounding box center [627, 20] width 64 height 21
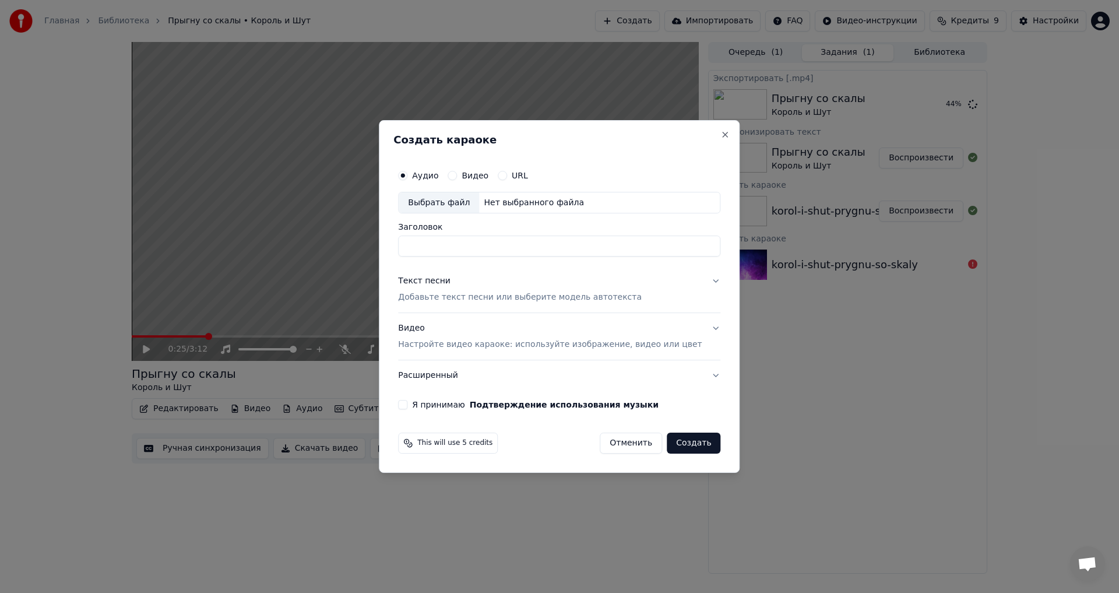
click at [495, 202] on div "Нет выбранного файла" at bounding box center [534, 203] width 110 height 12
click at [534, 202] on div "Нет выбранного файла" at bounding box center [534, 203] width 110 height 12
type input "**********"
click at [701, 280] on button "Текст песни Добавьте текст песни или выберите модель автотекста" at bounding box center [559, 289] width 322 height 47
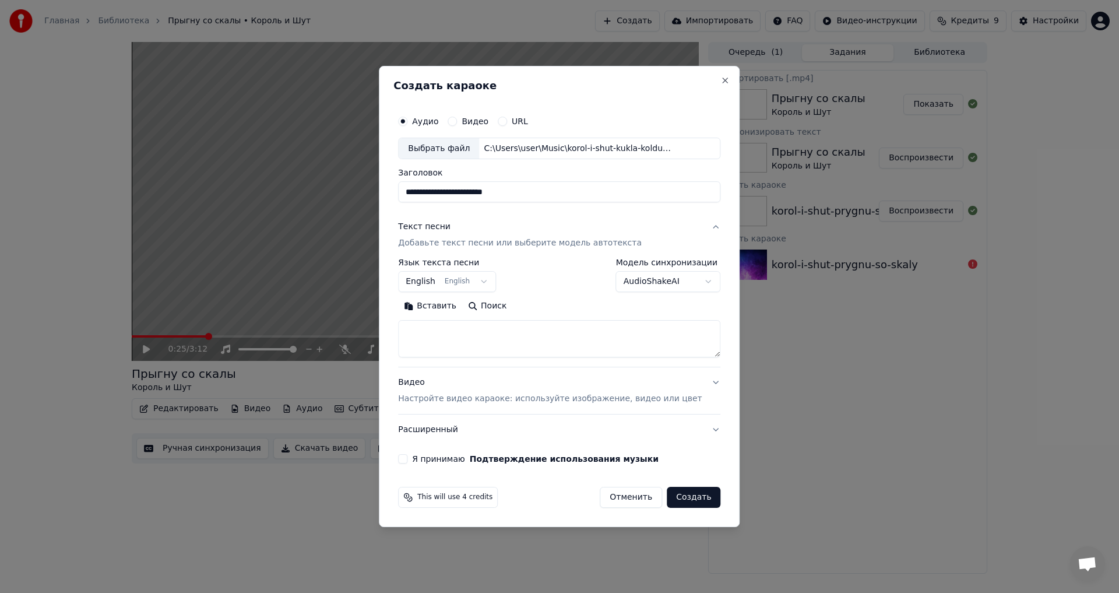
click at [443, 308] on button "Вставить" at bounding box center [430, 306] width 64 height 19
click at [698, 382] on button "Видео Настройте видео караоке: используйте изображение, видео или цвет" at bounding box center [559, 391] width 322 height 47
type textarea "**********"
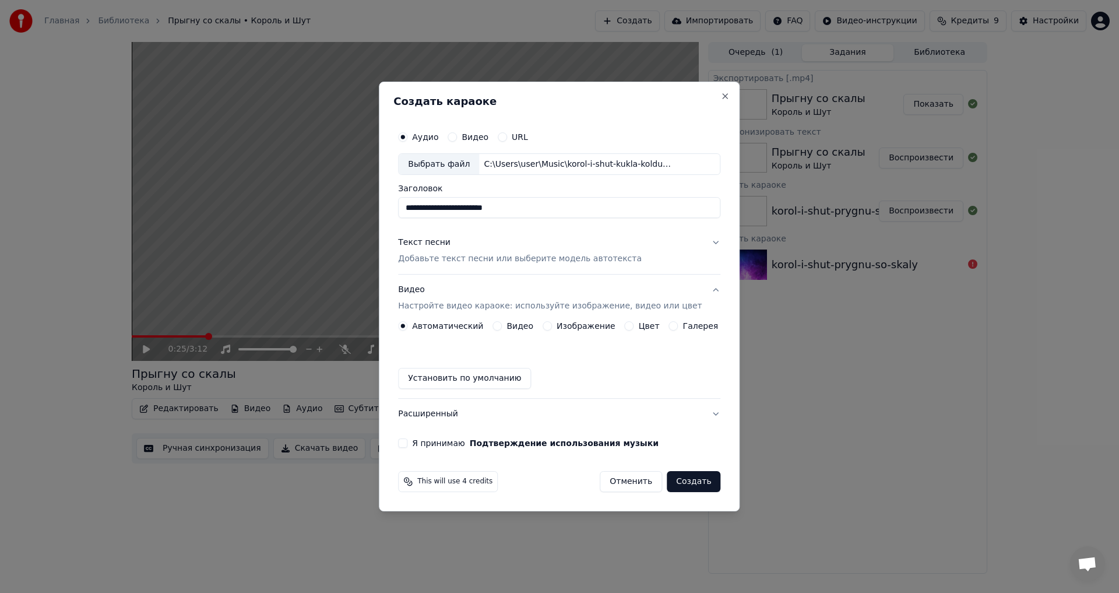
click at [501, 325] on button "Видео" at bounding box center [497, 325] width 9 height 9
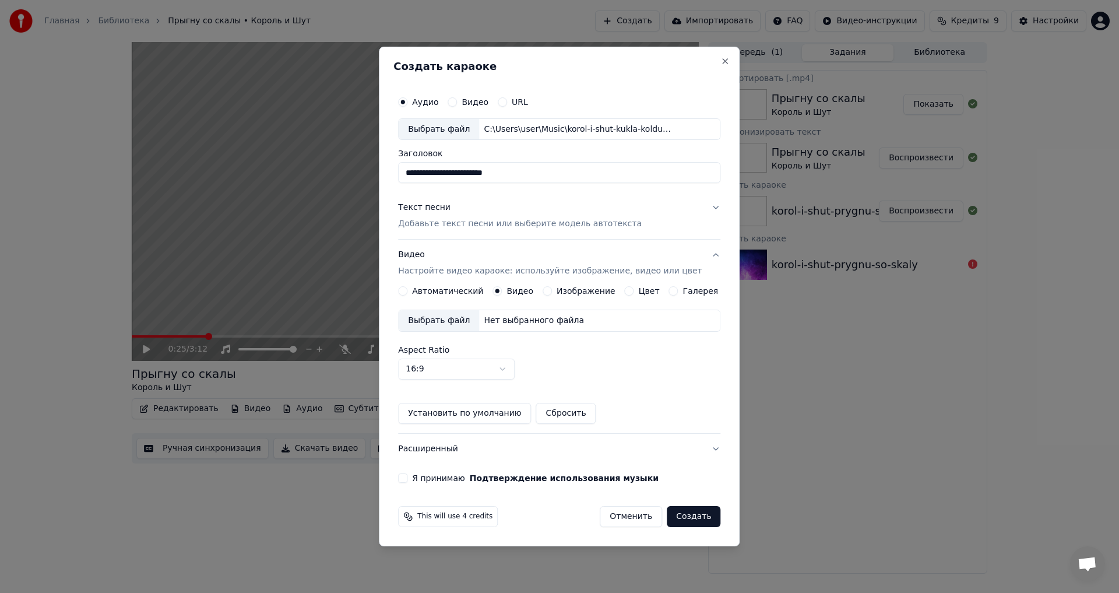
click at [549, 292] on button "Изображение" at bounding box center [547, 290] width 9 height 9
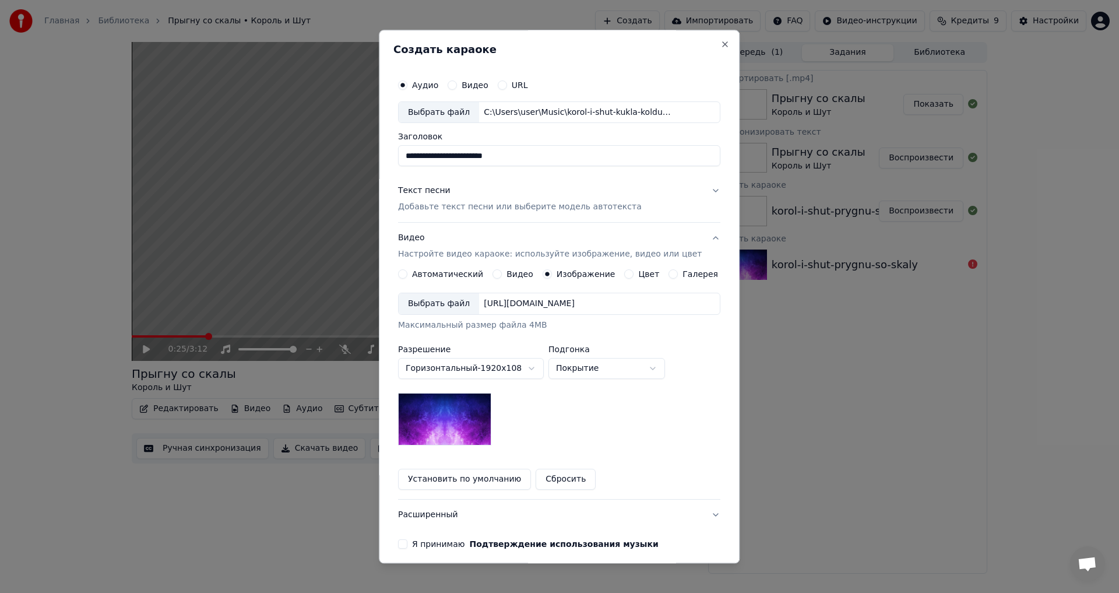
click at [493, 304] on div "[URL][DOMAIN_NAME]" at bounding box center [529, 304] width 100 height 12
click at [500, 273] on button "Видео" at bounding box center [497, 274] width 9 height 9
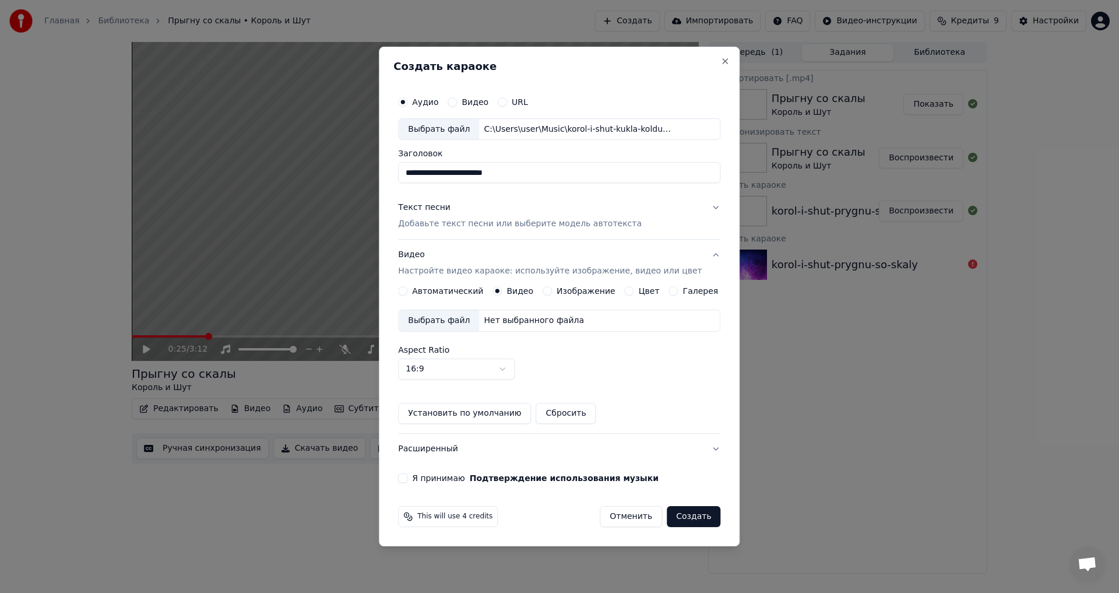
click at [408, 478] on button "Я принимаю Подтверждение использования музыки" at bounding box center [402, 477] width 9 height 9
click at [512, 370] on button "16:9" at bounding box center [456, 369] width 117 height 21
click at [513, 370] on body "Главная Библиотека Прыгну со скалы • Король и Шут Создать Импортировать FAQ Вид…" at bounding box center [559, 296] width 1119 height 593
click at [691, 519] on button "Создать" at bounding box center [694, 516] width 54 height 21
click at [457, 101] on button "Видео" at bounding box center [452, 101] width 9 height 9
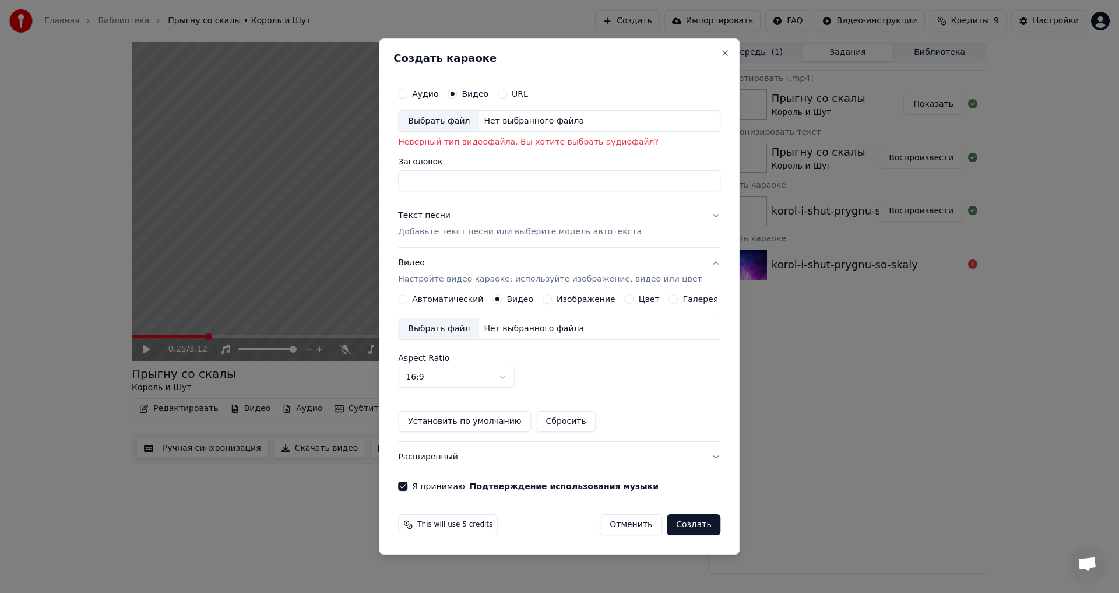
click at [408, 92] on button "Аудио" at bounding box center [402, 93] width 9 height 9
click at [721, 50] on button "Close" at bounding box center [725, 52] width 9 height 9
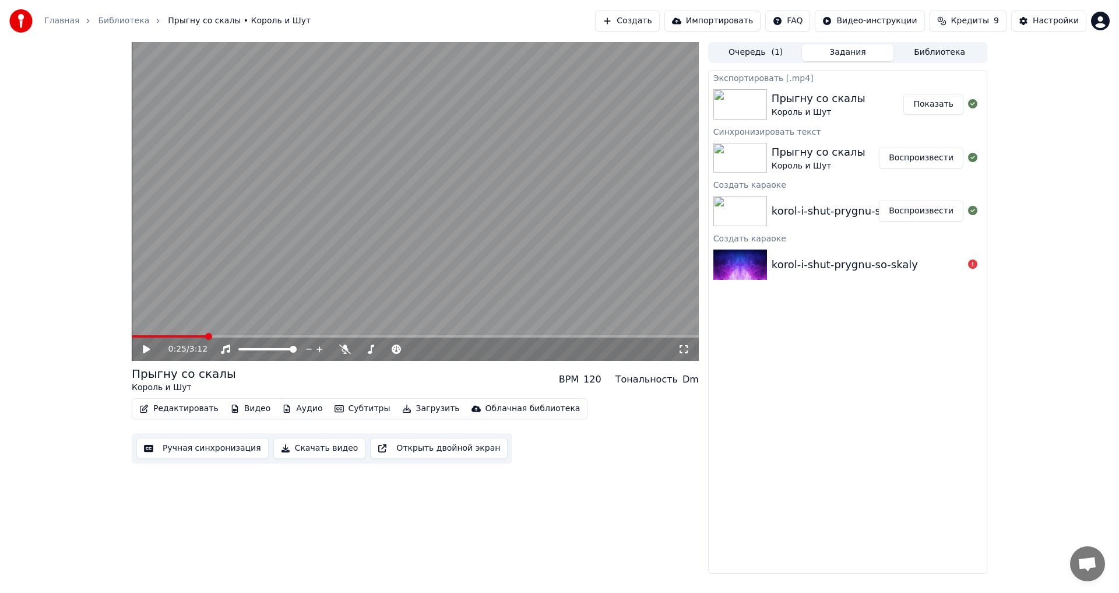
click at [650, 19] on button "Создать" at bounding box center [627, 20] width 64 height 21
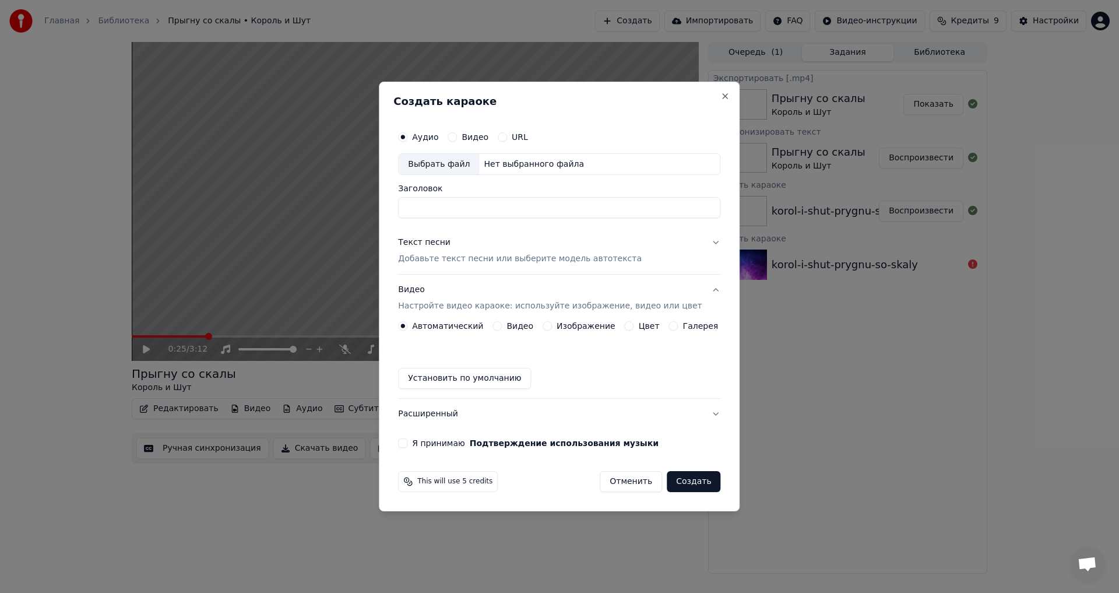
click at [498, 161] on div "Нет выбранного файла" at bounding box center [534, 165] width 110 height 12
type input "**********"
click at [704, 241] on button "Текст песни Добавьте текст песни или выберите модель автотекста" at bounding box center [559, 251] width 322 height 47
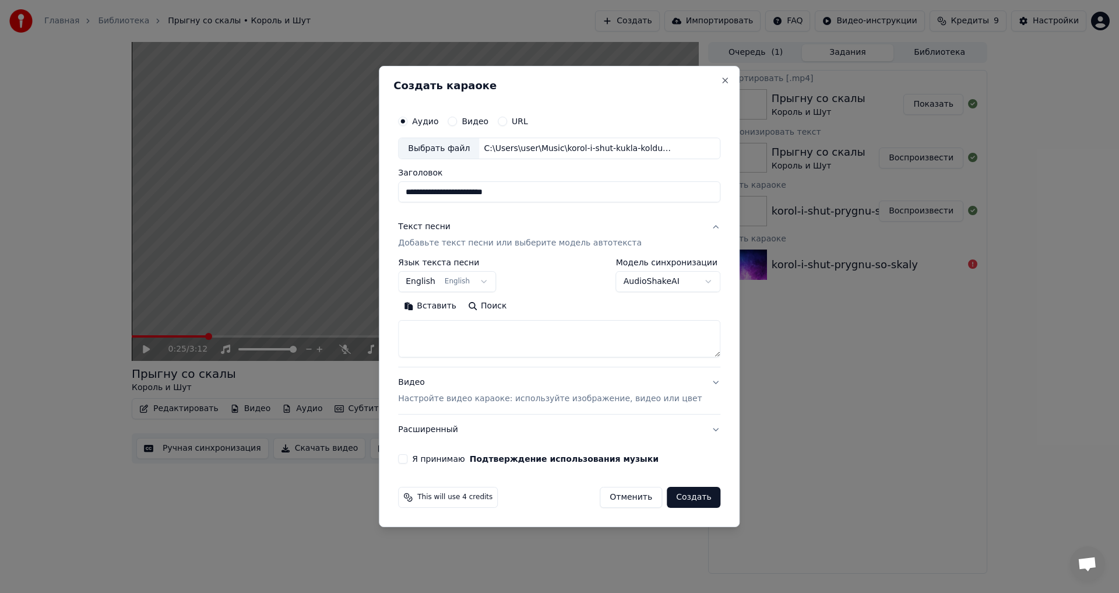
click at [434, 307] on button "Вставить" at bounding box center [430, 306] width 64 height 19
click at [701, 381] on button "Видео Настройте видео караоке: используйте изображение, видео или цвет" at bounding box center [559, 391] width 322 height 47
type textarea "**********"
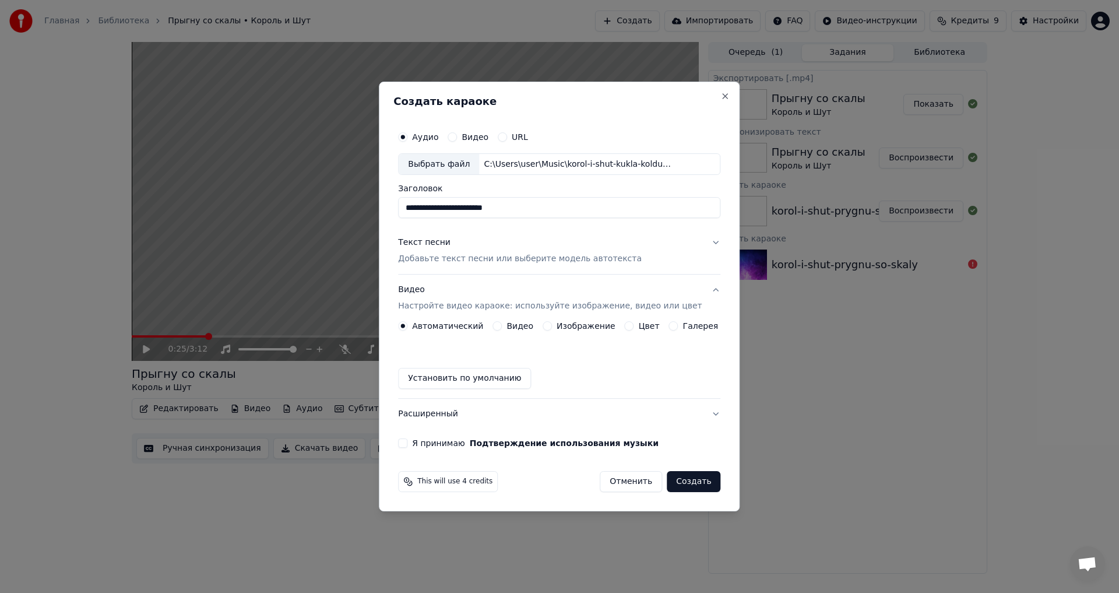
click at [550, 327] on button "Изображение" at bounding box center [547, 325] width 9 height 9
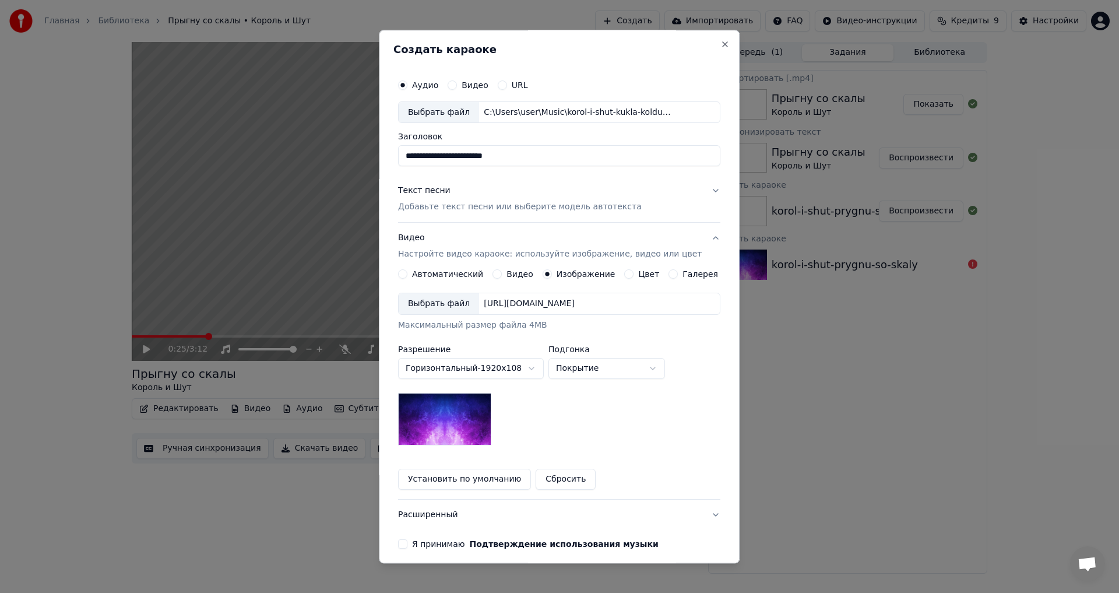
click at [484, 300] on div "[URL][DOMAIN_NAME]" at bounding box center [529, 304] width 100 height 12
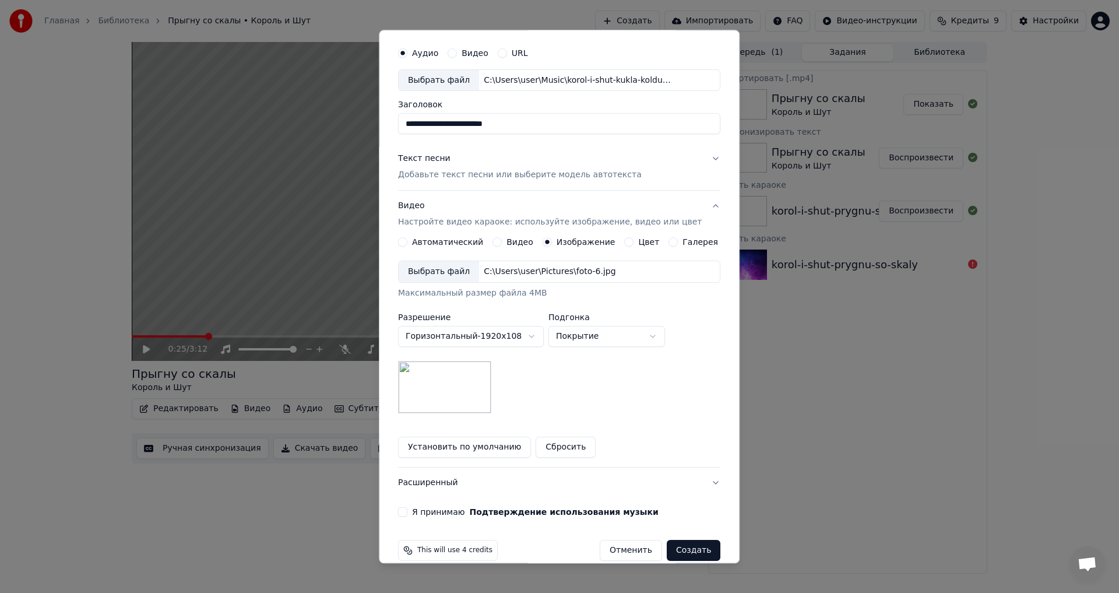
scroll to position [49, 0]
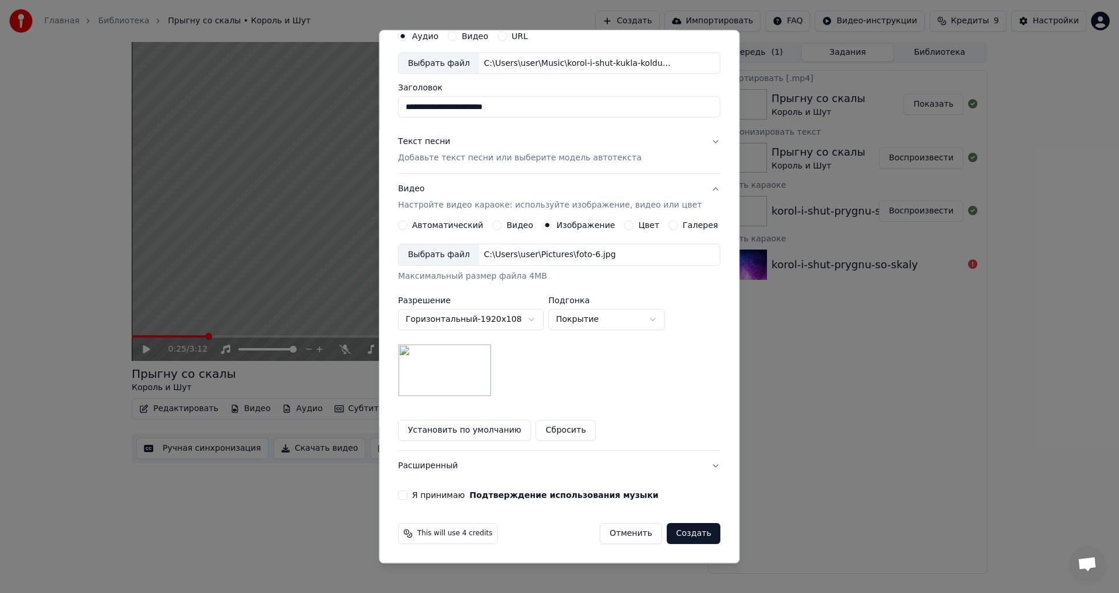
click at [408, 495] on button "Я принимаю Подтверждение использования музыки" at bounding box center [402, 495] width 9 height 9
click at [676, 535] on button "Создать" at bounding box center [694, 534] width 54 height 21
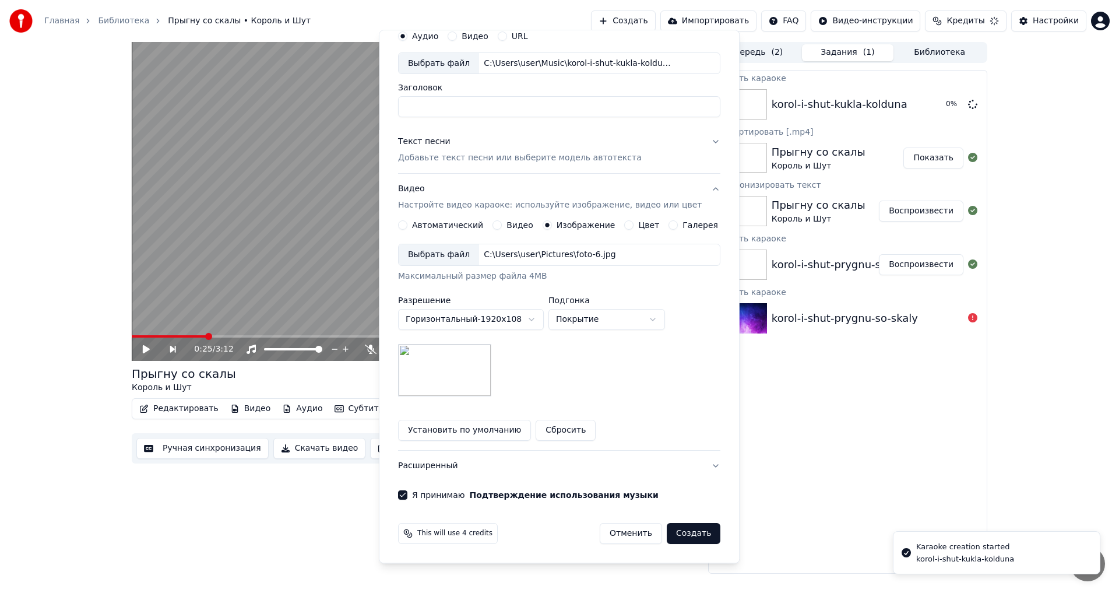
scroll to position [0, 0]
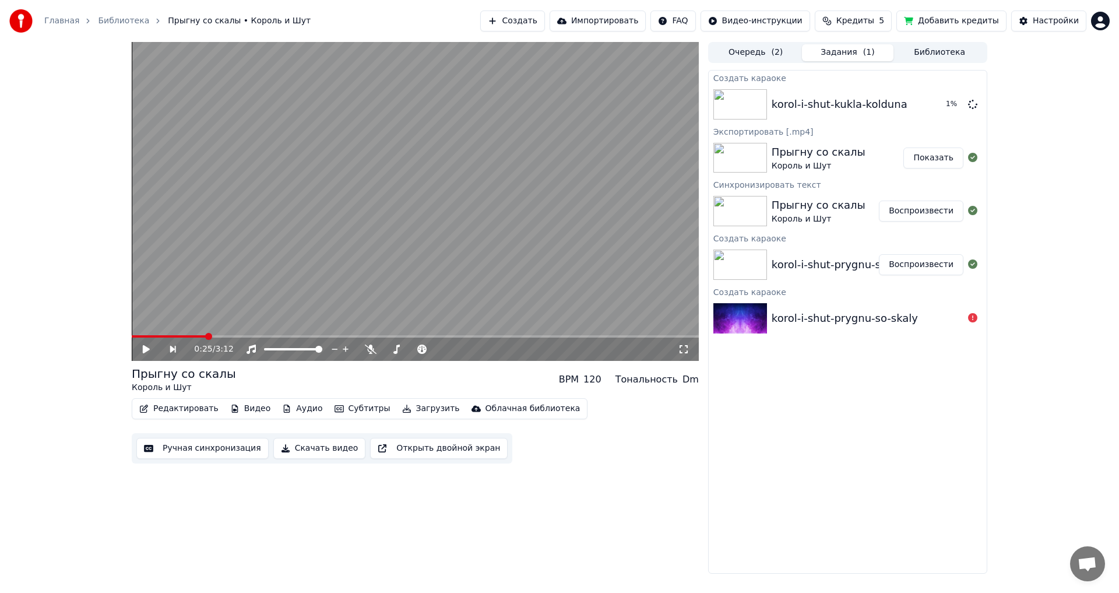
click at [979, 20] on button "Добавить кредиты" at bounding box center [952, 20] width 110 height 21
click at [940, 157] on button "Показать" at bounding box center [934, 158] width 60 height 21
click at [921, 107] on button "Воспроизвести" at bounding box center [921, 104] width 85 height 21
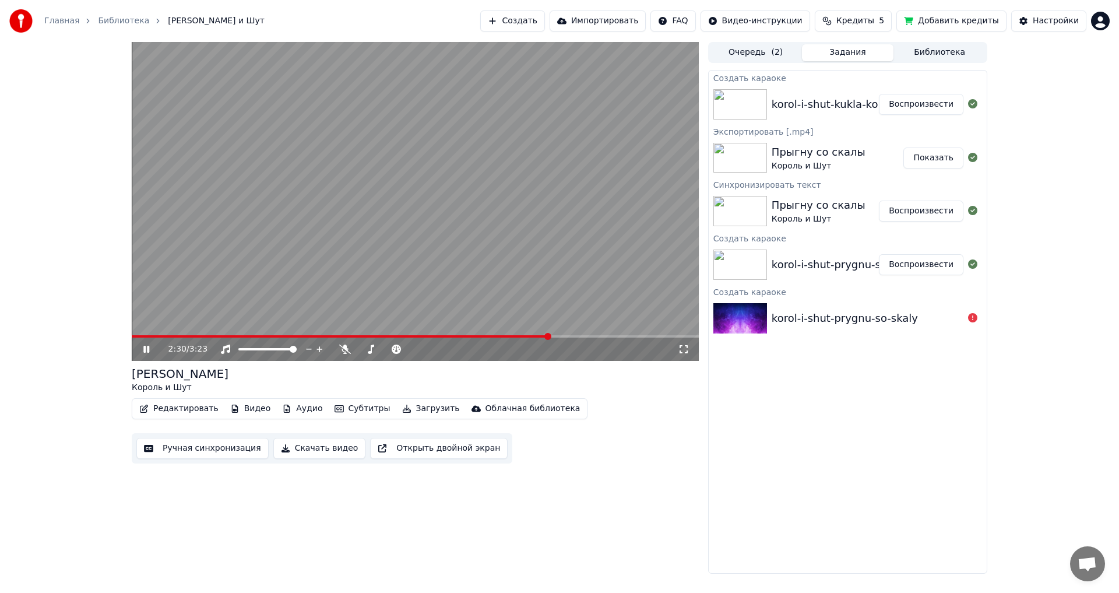
click at [149, 350] on icon at bounding box center [146, 349] width 6 height 7
click at [321, 448] on button "Скачать видео" at bounding box center [319, 448] width 93 height 21
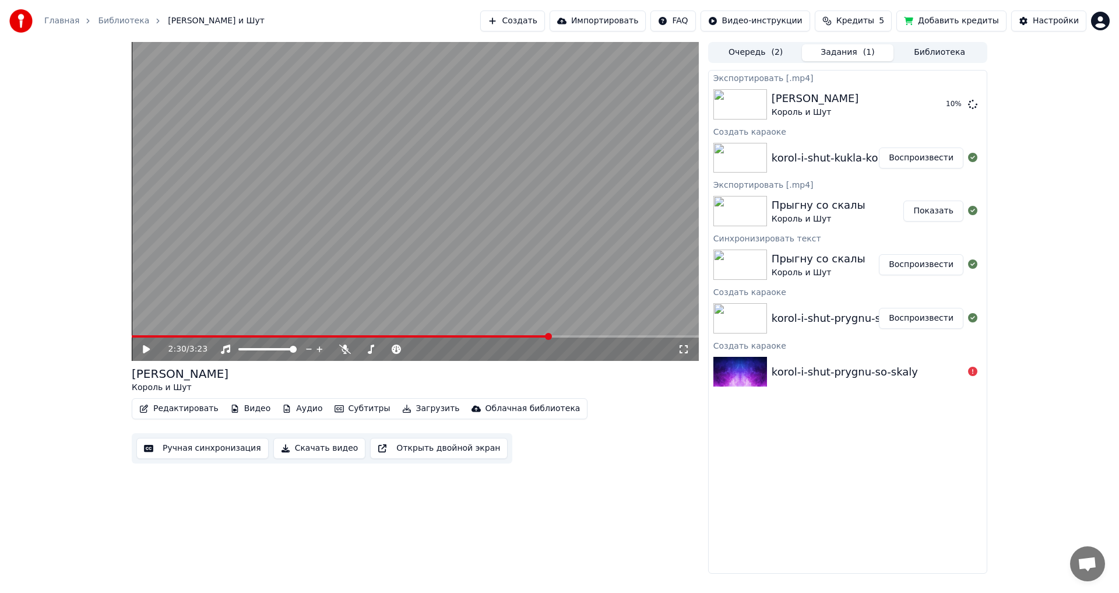
click at [941, 50] on button "Библиотека" at bounding box center [940, 52] width 92 height 17
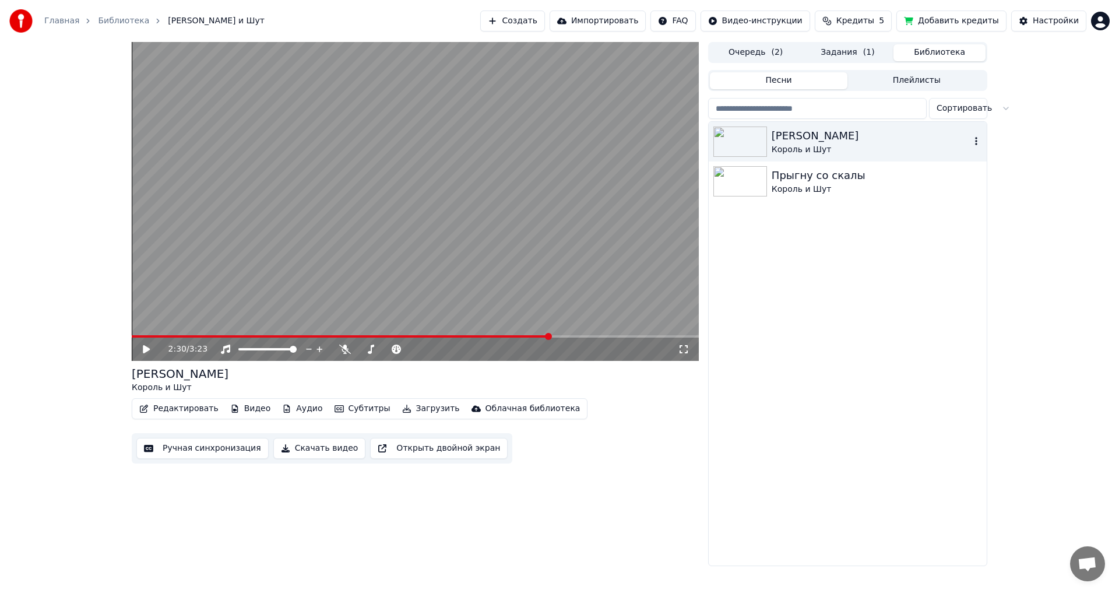
click at [975, 140] on icon "button" at bounding box center [977, 140] width 12 height 9
click at [774, 78] on button "Песни" at bounding box center [779, 80] width 138 height 17
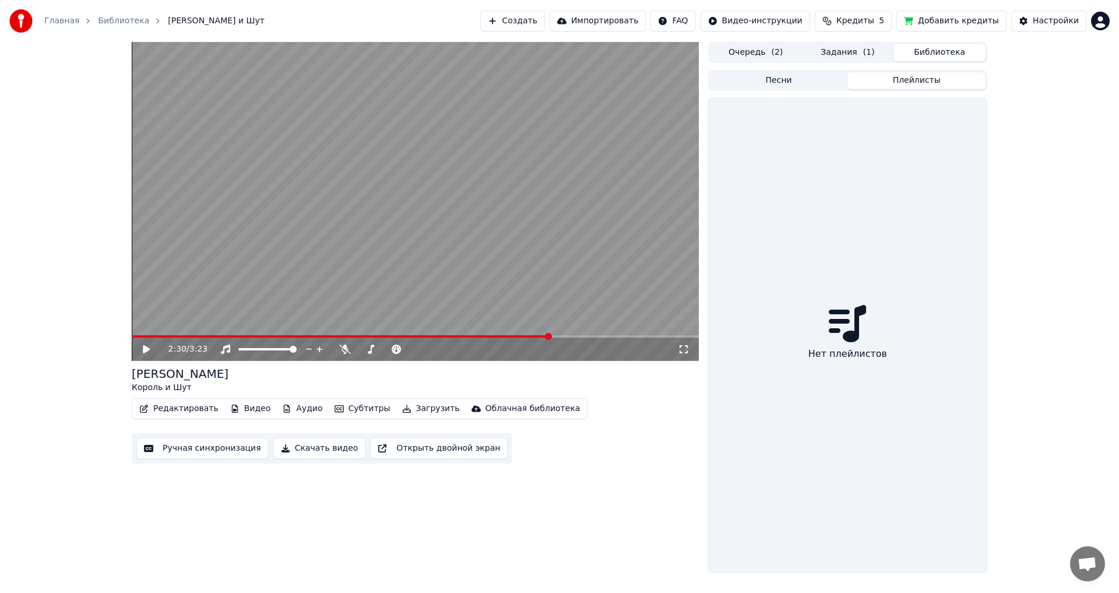
click at [916, 78] on button "Плейлисты" at bounding box center [917, 80] width 138 height 17
click at [794, 79] on button "Песни" at bounding box center [779, 80] width 138 height 17
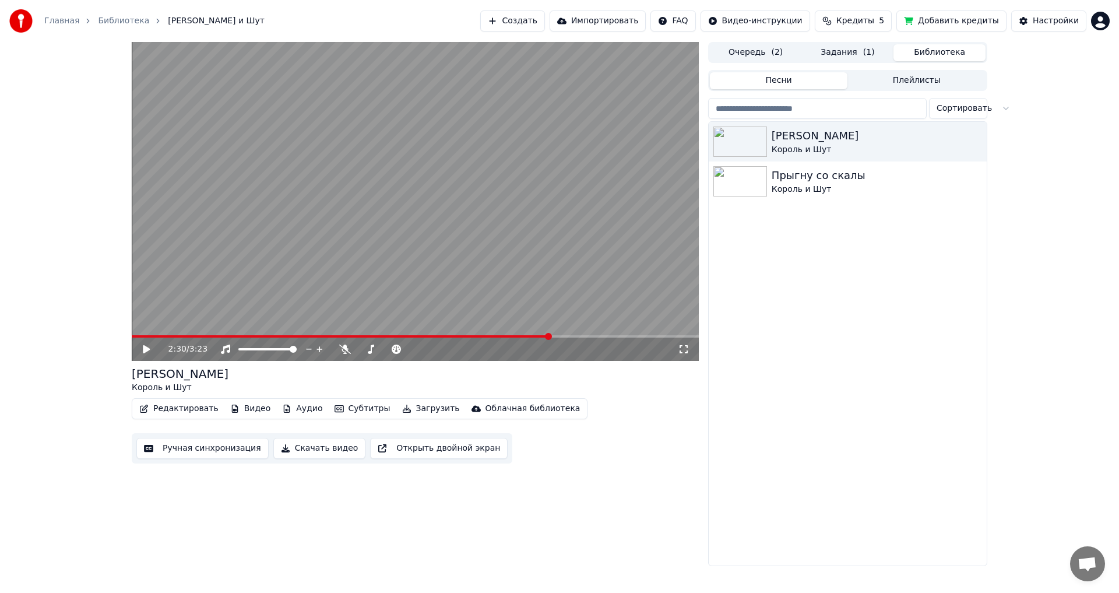
click at [745, 51] on button "Очередь ( 2 )" at bounding box center [756, 52] width 92 height 17
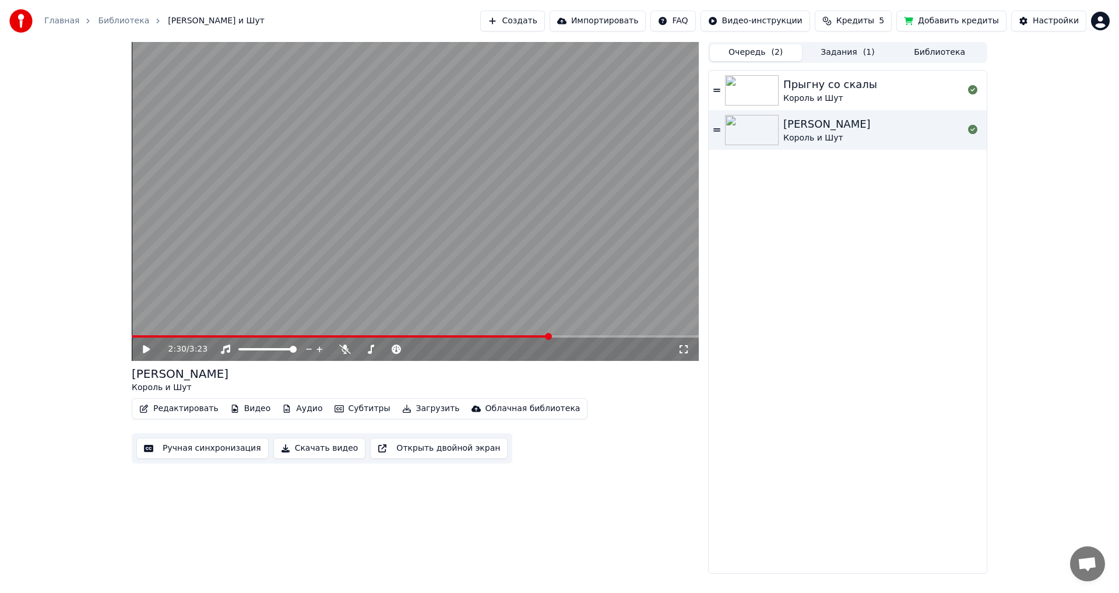
click at [844, 52] on button "Задания ( 1 )" at bounding box center [848, 52] width 92 height 17
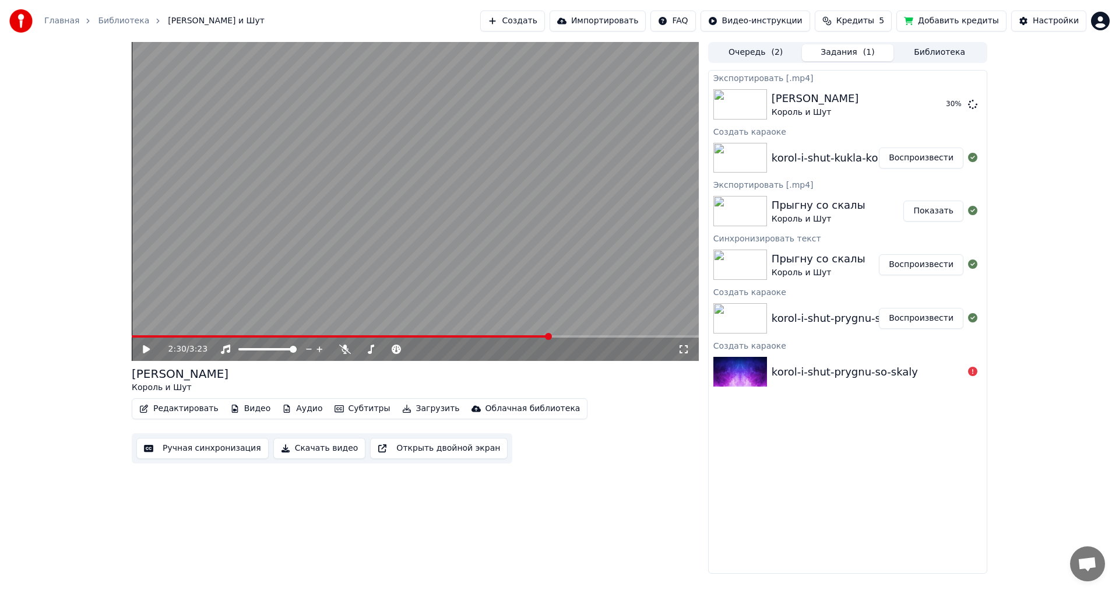
click at [975, 20] on button "Добавить кредиты" at bounding box center [952, 20] width 110 height 21
click at [942, 103] on button "Показать" at bounding box center [934, 104] width 60 height 21
click at [241, 408] on button "Видео" at bounding box center [251, 409] width 50 height 16
